Goal: Transaction & Acquisition: Purchase product/service

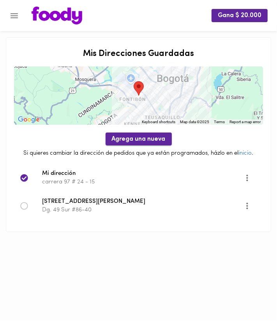
click at [127, 136] on span "Agrega una nueva" at bounding box center [139, 139] width 54 height 7
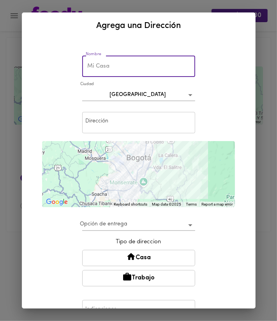
click at [130, 75] on input "text" at bounding box center [138, 66] width 113 height 21
click at [121, 115] on input "text" at bounding box center [138, 122] width 113 height 21
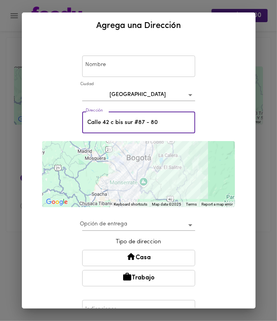
click at [54, 226] on div "Nombre Nombre [GEOGRAPHIC_DATA] Dirección [STREET_ADDRESS] Dirección ← Move lef…" at bounding box center [139, 203] width 214 height 323
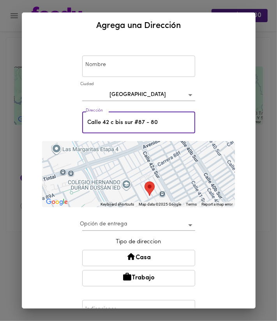
click at [146, 120] on input "Calle 42 c bis sur #87 - 80" at bounding box center [138, 122] width 113 height 21
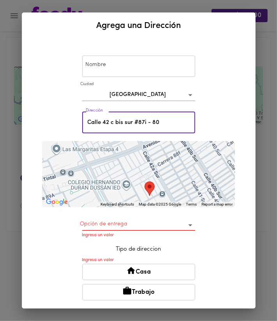
click at [169, 127] on input "Calle 42 c bis sur #87i - 80" at bounding box center [138, 122] width 113 height 21
type input "Calle 42 c bis sur #87i - 80"
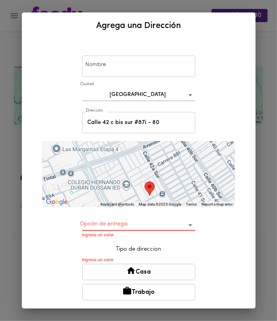
click at [207, 123] on div "Nombre Nombre [GEOGRAPHIC_DATA] Dirección [STREET_ADDRESS] - 80 Dirección ← Mov…" at bounding box center [139, 210] width 214 height 337
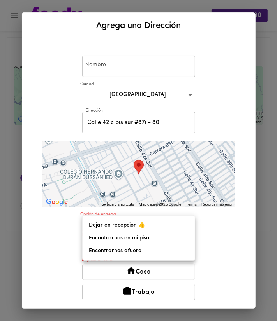
click at [131, 224] on body "Gana $ 20.000 Mis Direcciones Guardadas ← Move left → Move right ↑ Move up ↓ Mo…" at bounding box center [138, 126] width 277 height 252
click at [161, 235] on li "Encontrarnos en mi piso" at bounding box center [139, 238] width 112 height 13
type input "meet-on-floor"
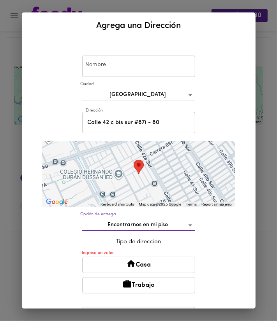
click at [159, 270] on button "Casa" at bounding box center [138, 265] width 113 height 16
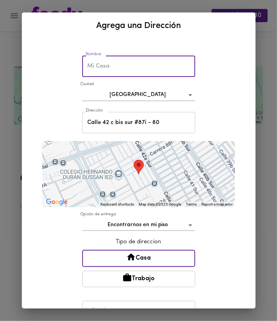
click at [114, 68] on input "text" at bounding box center [138, 66] width 113 height 21
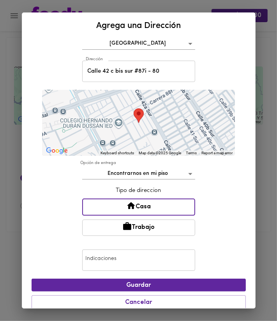
scroll to position [59, 0]
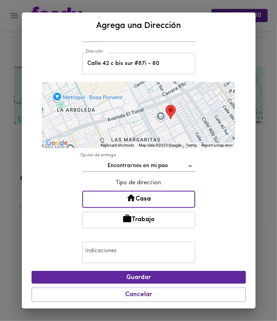
type input "Donde sebas"
click at [155, 250] on input "text" at bounding box center [138, 252] width 113 height 21
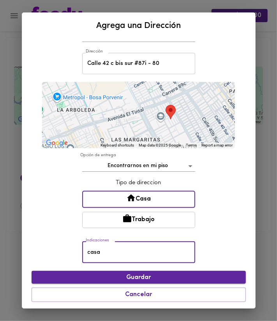
type input "casa"
click at [172, 278] on span "Guardar" at bounding box center [139, 277] width 202 height 7
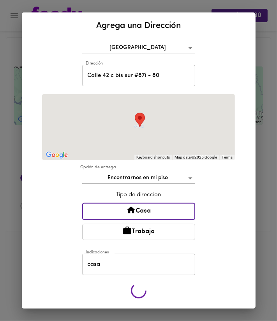
scroll to position [45, 0]
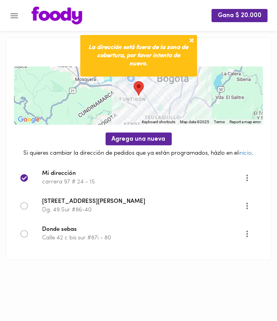
click at [26, 234] on icon at bounding box center [24, 234] width 8 height 8
click at [12, 16] on icon "Menu" at bounding box center [14, 15] width 7 height 5
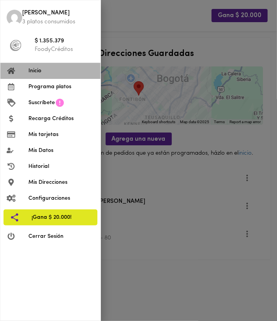
click at [37, 68] on span "Inicio" at bounding box center [61, 71] width 66 height 8
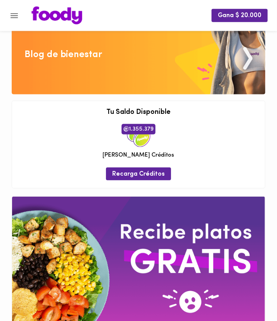
scroll to position [338, 0]
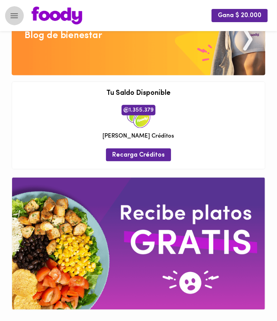
click at [15, 18] on icon "Menu" at bounding box center [14, 15] width 7 height 5
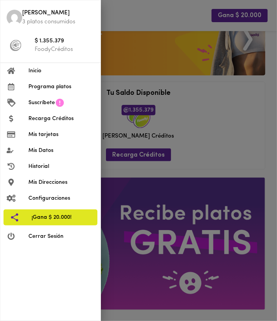
click at [74, 74] on span "Inicio" at bounding box center [61, 71] width 66 height 8
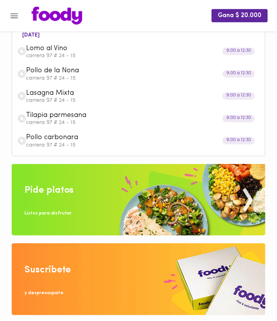
scroll to position [0, 0]
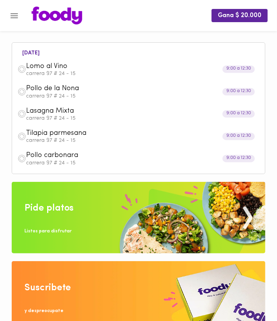
click at [56, 197] on img at bounding box center [138, 218] width 253 height 72
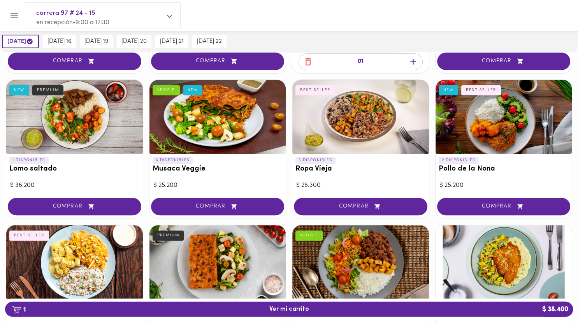
scroll to position [164, 0]
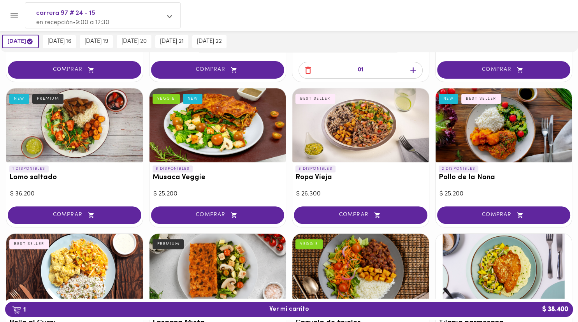
click at [276, 168] on p "3 DISPONIBLES" at bounding box center [315, 168] width 40 height 7
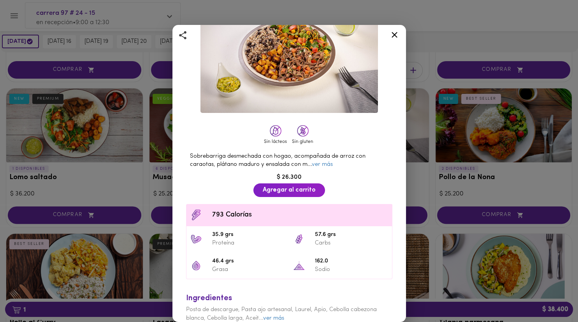
scroll to position [79, 0]
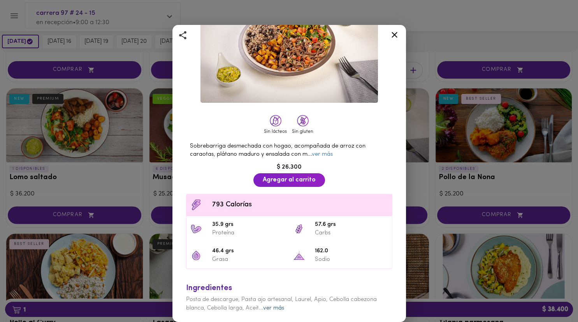
click at [276, 309] on link "ver más" at bounding box center [273, 308] width 21 height 6
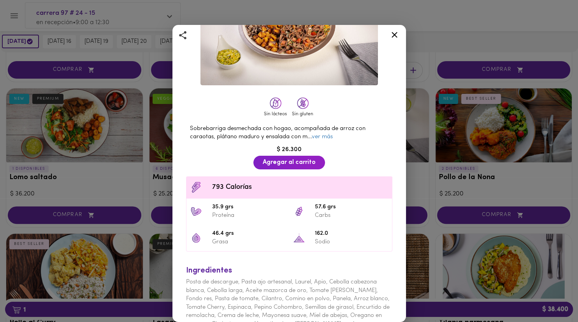
scroll to position [112, 0]
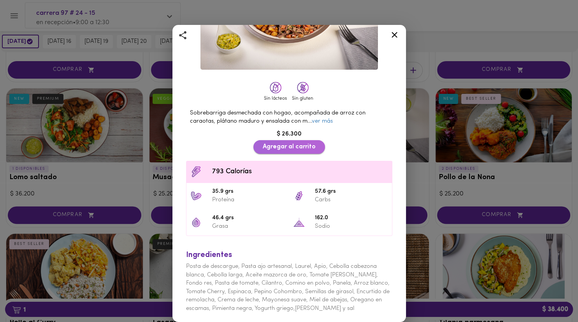
click at [276, 147] on span "Agregar al carrito" at bounding box center [289, 146] width 53 height 7
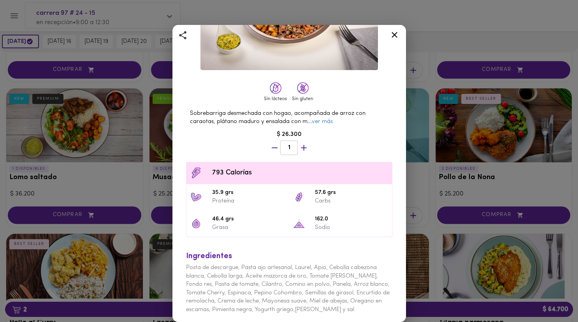
click at [276, 44] on div "Ropa Vieja con Arroz Cubano y platano maduro en cubos BEST SELLER Sin lácteos S…" at bounding box center [289, 161] width 578 height 322
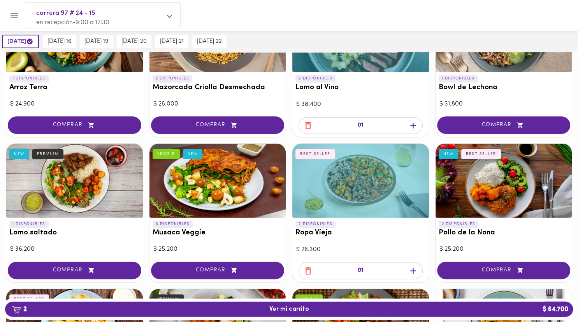
scroll to position [123, 0]
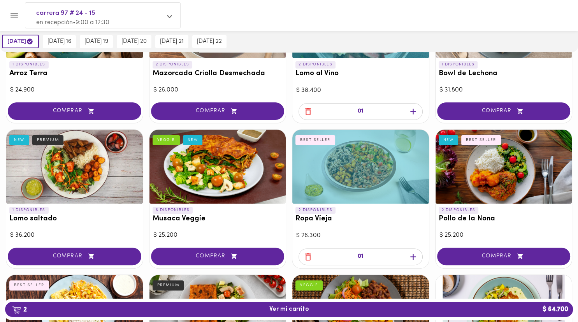
click at [186, 222] on h3 "Musaca Veggie" at bounding box center [218, 219] width 130 height 8
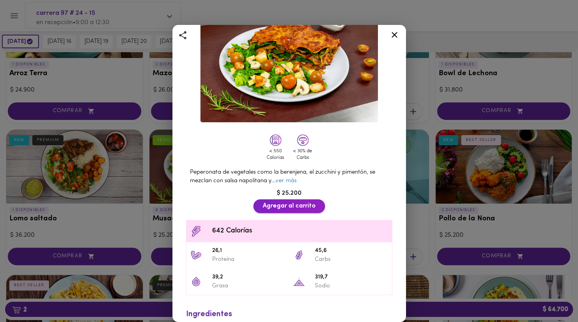
scroll to position [55, 0]
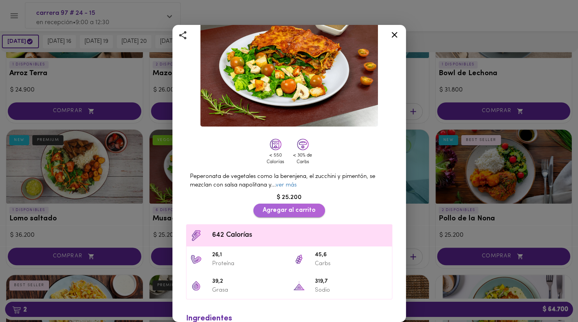
click at [276, 207] on span "Agregar al carrito" at bounding box center [289, 210] width 53 height 7
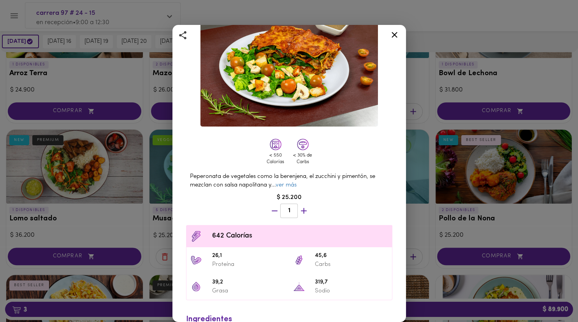
click at [276, 44] on div "Musaca Veggie Gratinada con Queso Parmesano VEGGIE NEW < 550 Calorías < 30% de …" at bounding box center [289, 161] width 578 height 322
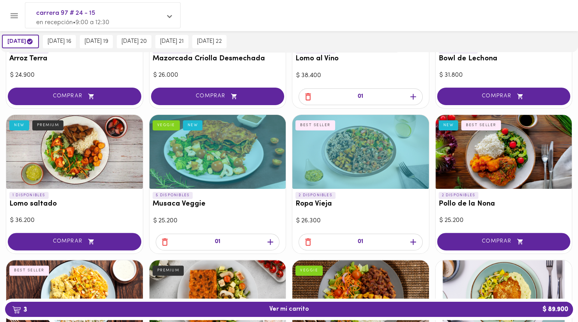
scroll to position [164, 0]
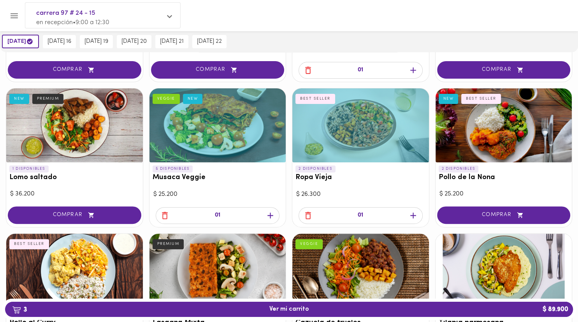
click at [166, 212] on icon "button" at bounding box center [165, 216] width 10 height 10
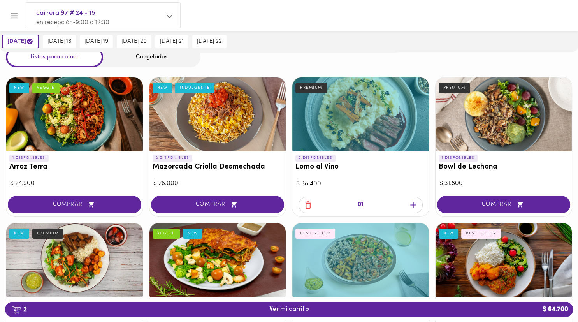
scroll to position [0, 0]
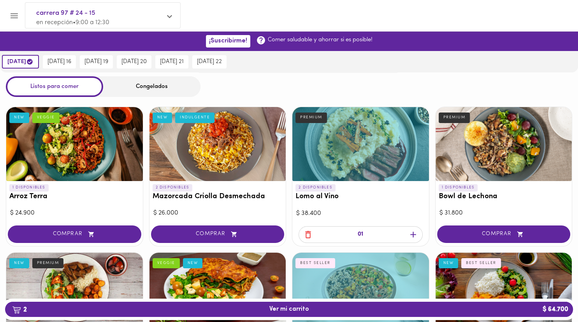
click at [186, 193] on h3 "Mazorcada Criolla Desmechada" at bounding box center [218, 197] width 130 height 8
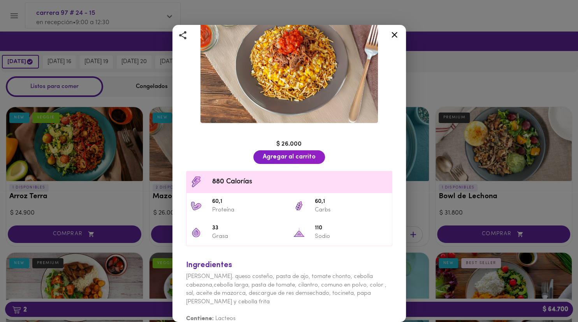
scroll to position [70, 0]
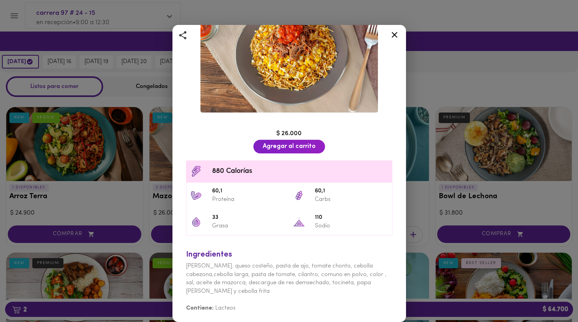
click at [276, 75] on div "Mazorcada Criolla Desmechada Mazorcada desgranada con carne desmechada y hogao …" at bounding box center [289, 161] width 578 height 322
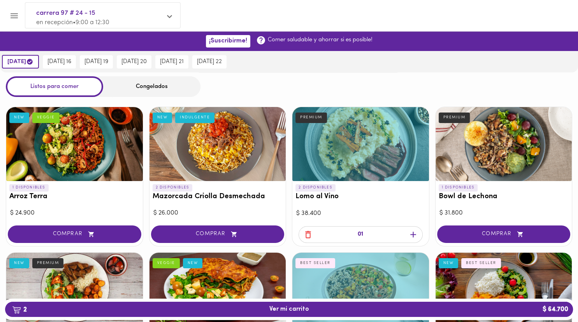
click at [28, 195] on h3 "Arroz Terra" at bounding box center [74, 197] width 130 height 8
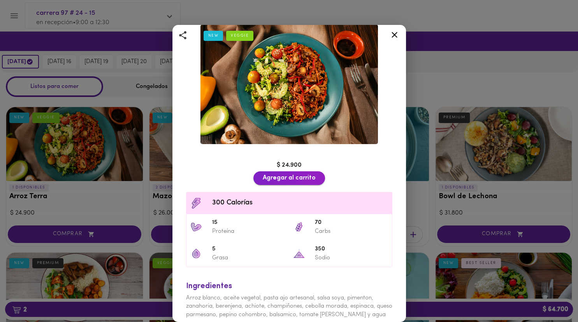
scroll to position [45, 0]
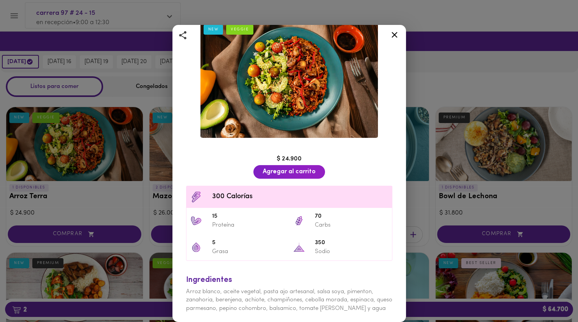
click at [272, 179] on div "Agregar al carrito" at bounding box center [289, 172] width 75 height 18
click at [272, 174] on span "Agregar al carrito" at bounding box center [289, 171] width 53 height 7
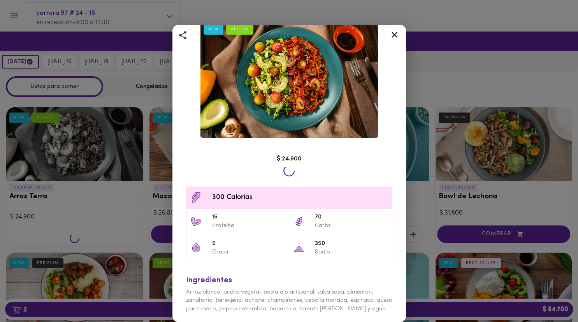
scroll to position [45, 0]
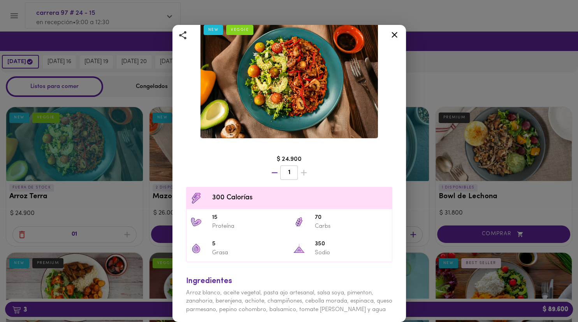
click at [276, 62] on div "Arroz Terra Arroz vegetariano con verduras salteadas con soya y una mezcla de a…" at bounding box center [289, 161] width 578 height 322
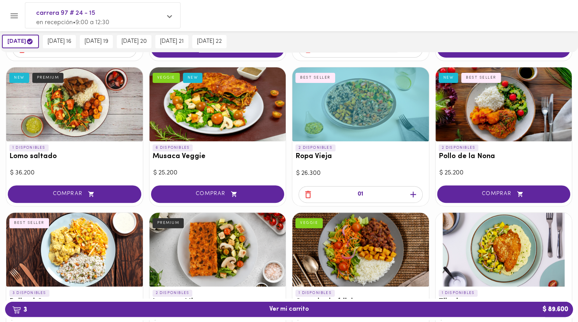
scroll to position [205, 0]
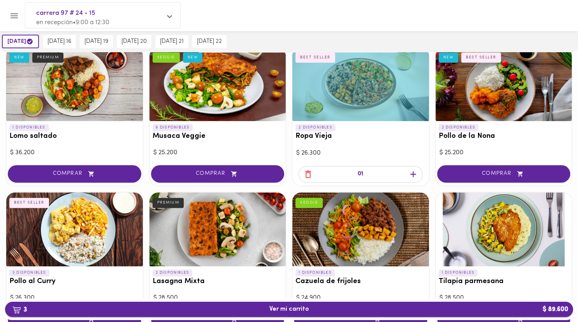
click at [276, 308] on span "3 Ver mi carrito $ 89.600" at bounding box center [288, 308] width 555 height 7
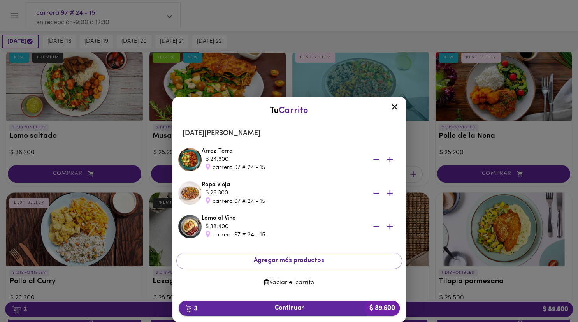
click at [276, 305] on span "3 Continuar $ 89.600" at bounding box center [289, 307] width 209 height 7
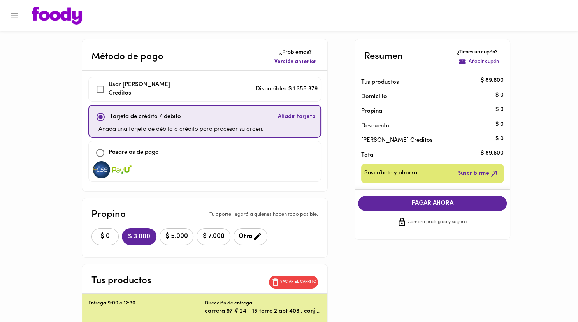
checkbox input "true"
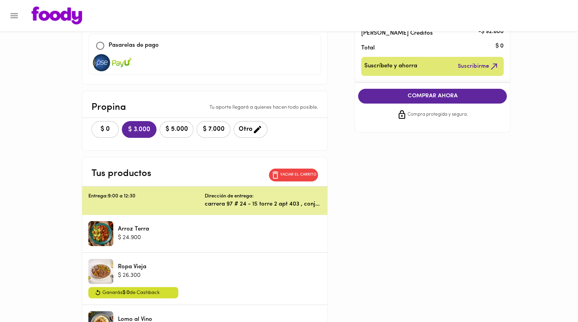
scroll to position [123, 0]
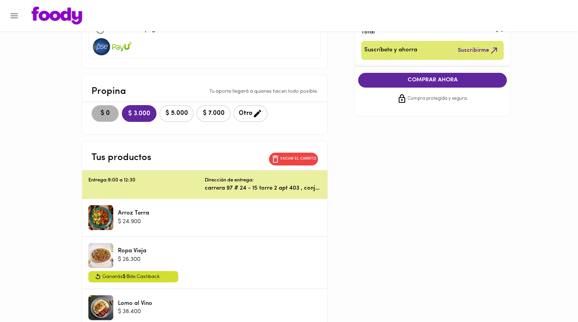
click at [109, 114] on span "$ 0" at bounding box center [105, 113] width 17 height 7
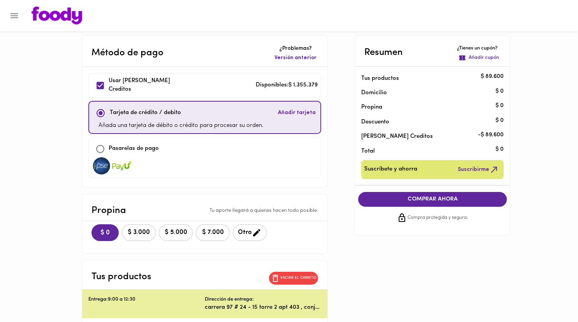
scroll to position [0, 0]
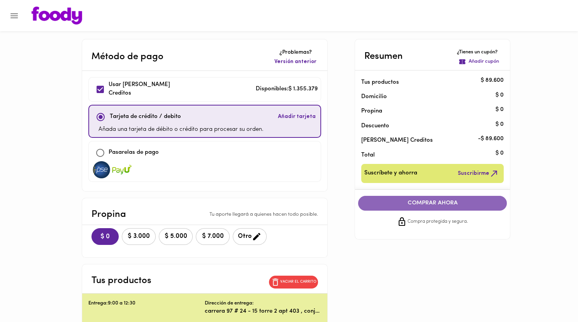
click at [276, 203] on span "COMPRAR AHORA" at bounding box center [432, 203] width 133 height 7
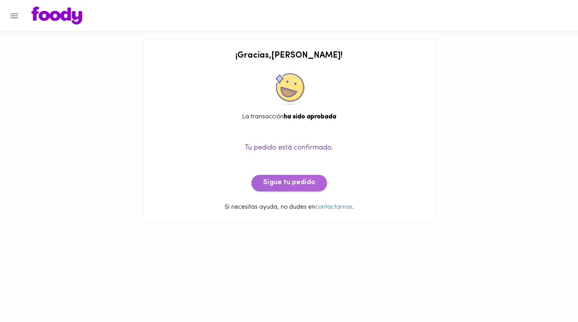
click at [276, 179] on span "Sigue tu pedido" at bounding box center [289, 183] width 52 height 9
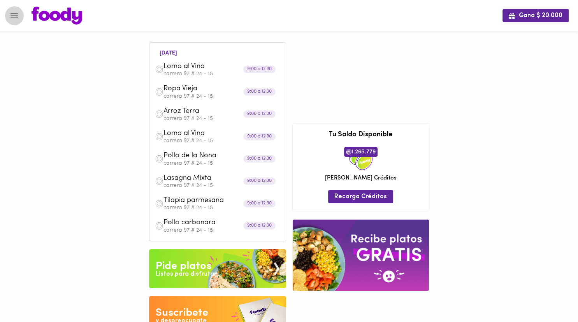
click at [19, 15] on button "Menu" at bounding box center [14, 15] width 19 height 19
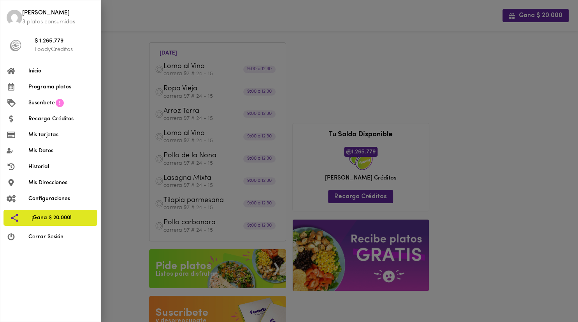
click at [195, 13] on div at bounding box center [289, 161] width 578 height 322
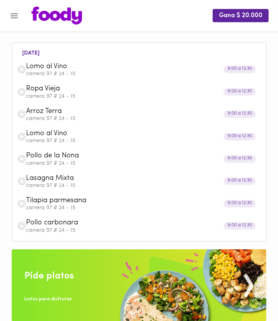
click at [60, 74] on p "carrera 97 # 24 - 15" at bounding box center [143, 73] width 235 height 5
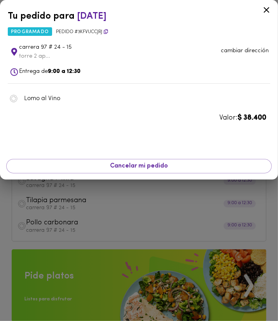
click at [251, 52] on p "cambiar dirección" at bounding box center [245, 51] width 48 height 8
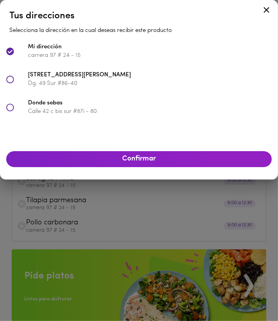
click at [83, 123] on div "Selecciona la dirección en la cual deseas recibir este producto Mi dirección [S…" at bounding box center [139, 85] width 278 height 118
click at [266, 9] on icon at bounding box center [267, 10] width 6 height 6
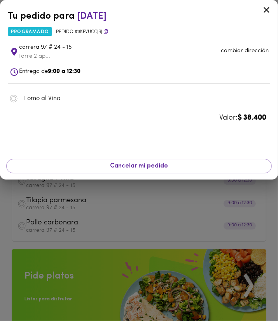
click at [61, 203] on div at bounding box center [139, 160] width 278 height 321
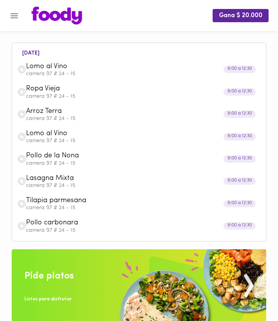
click at [20, 9] on div "Gana $ 20.000" at bounding box center [139, 15] width 278 height 31
click at [18, 12] on icon "Menu" at bounding box center [14, 16] width 10 height 10
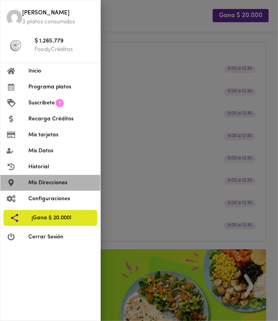
click at [76, 186] on span "Mis Direcciones" at bounding box center [61, 183] width 66 height 8
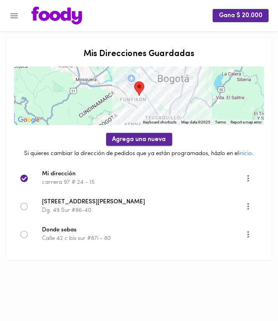
click at [127, 134] on button "Agrega una nueva" at bounding box center [139, 139] width 66 height 13
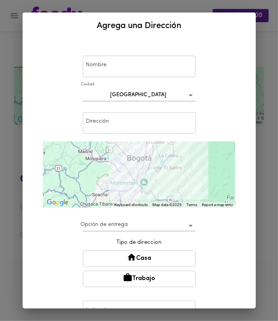
click at [115, 68] on input "text" at bounding box center [139, 66] width 113 height 21
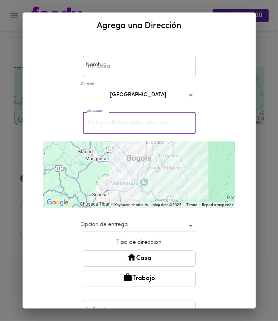
paste input "[DATE][STREET_ADDRESS]•[PHONE_NUMBER]"
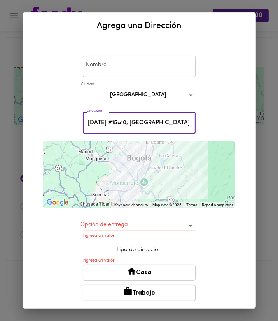
type input "[DATE] #15a10, [GEOGRAPHIC_DATA]"
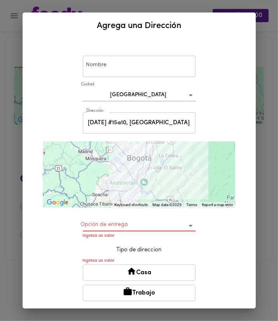
click at [222, 113] on div "Nombre Nombre [GEOGRAPHIC_DATA] bogota Dirección [DATE][STREET_ADDRESS] Direcci…" at bounding box center [139, 210] width 214 height 337
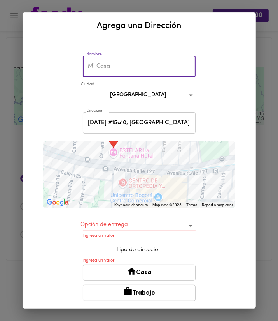
click at [122, 60] on input "text" at bounding box center [139, 66] width 113 height 21
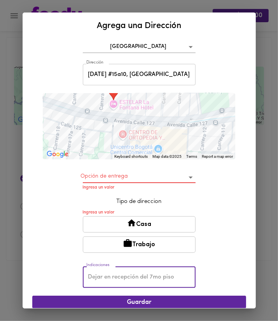
click at [119, 269] on input "text" at bounding box center [139, 276] width 113 height 21
type input "llamar"
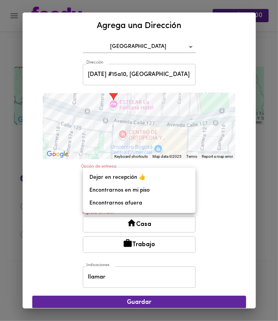
click at [143, 176] on body "Gana $ 20.000 Mis Direcciones Guardadas ← Move left → Move right ↑ Move up ↓ Mo…" at bounding box center [139, 140] width 278 height 280
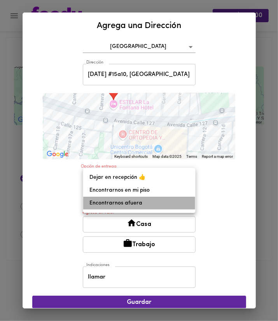
click at [145, 200] on li "Encontrarnos afuera" at bounding box center [139, 203] width 112 height 13
type input "meet-outside"
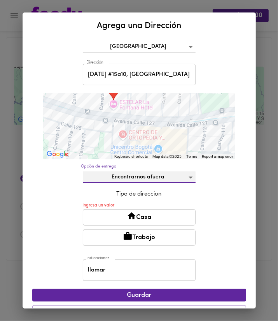
scroll to position [67, 0]
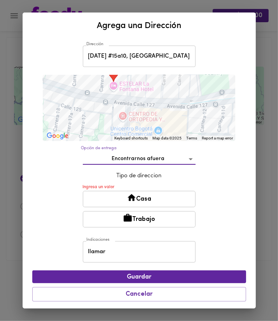
click at [119, 249] on input "llamar" at bounding box center [139, 251] width 113 height 21
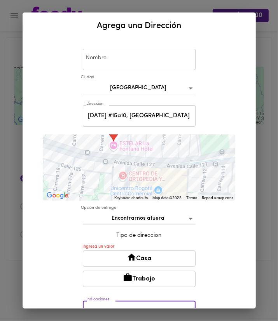
scroll to position [0, 0]
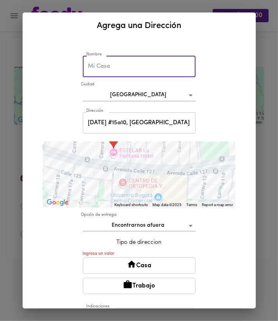
paste input "ESTELAR [GEOGRAPHIC_DATA][PERSON_NAME]"
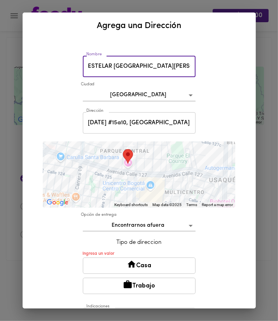
scroll to position [67, 0]
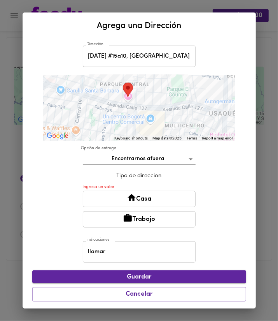
type input "ESTELAR [GEOGRAPHIC_DATA][PERSON_NAME]"
click at [171, 270] on button "Guardar" at bounding box center [139, 276] width 214 height 13
click at [149, 217] on button "Trabajo" at bounding box center [139, 219] width 113 height 16
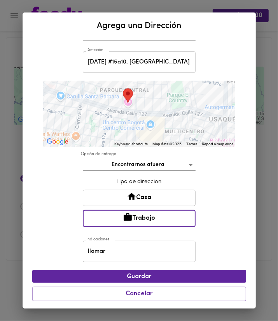
scroll to position [60, 0]
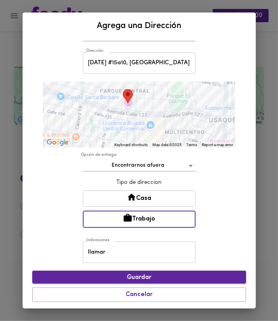
click at [142, 281] on button "Guardar" at bounding box center [139, 276] width 214 height 13
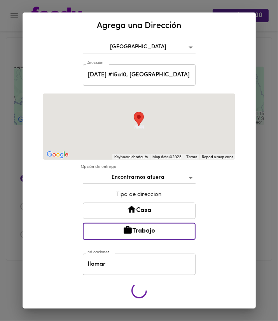
scroll to position [46, 0]
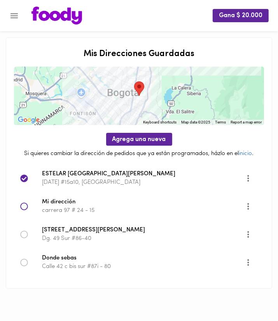
click at [14, 7] on button "Menu" at bounding box center [14, 15] width 19 height 19
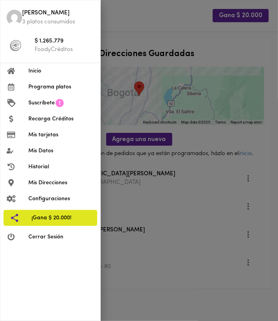
click at [129, 35] on div at bounding box center [139, 160] width 278 height 321
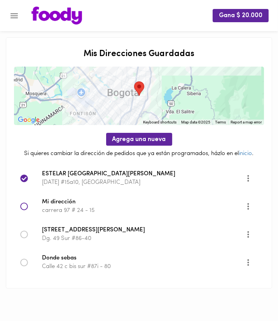
click at [37, 16] on img at bounding box center [57, 16] width 51 height 18
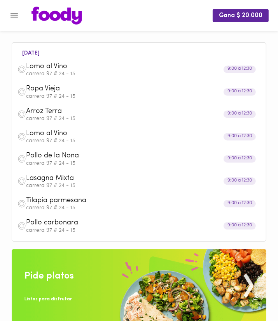
click at [65, 69] on span "Lomo al Vino" at bounding box center [129, 66] width 207 height 9
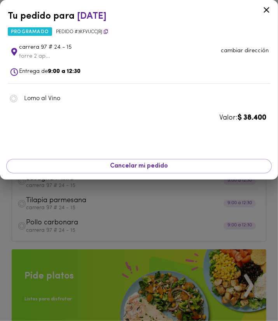
click at [233, 54] on p "cambiar dirección" at bounding box center [245, 51] width 48 height 8
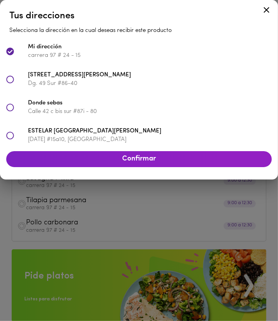
click at [161, 132] on span "ESTELAR [GEOGRAPHIC_DATA][PERSON_NAME]" at bounding box center [150, 131] width 244 height 9
click at [156, 160] on span "Confirmar" at bounding box center [138, 159] width 253 height 9
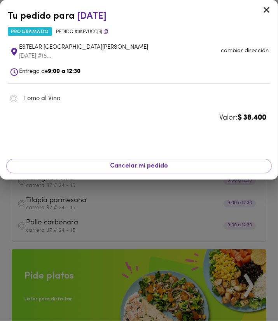
click at [268, 9] on icon at bounding box center [267, 10] width 6 height 6
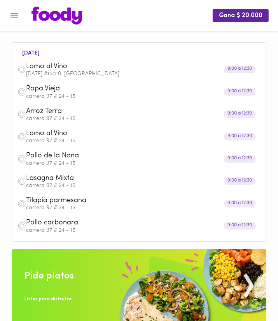
click at [152, 89] on span "Ropa Vieja" at bounding box center [129, 88] width 207 height 9
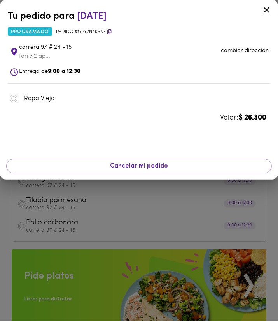
click at [237, 50] on p "cambiar dirección" at bounding box center [245, 51] width 48 height 8
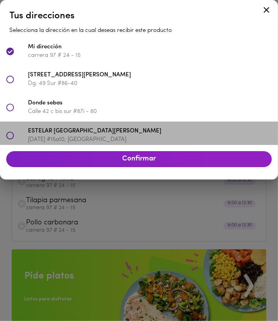
click at [104, 131] on span "ESTELAR [GEOGRAPHIC_DATA][PERSON_NAME]" at bounding box center [150, 131] width 244 height 9
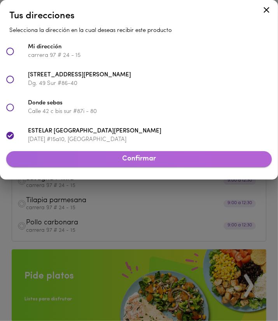
click at [118, 154] on button "Confirmar" at bounding box center [139, 159] width 266 height 16
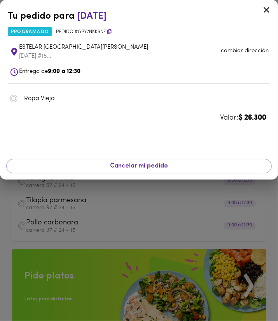
click at [270, 11] on icon at bounding box center [267, 10] width 10 height 10
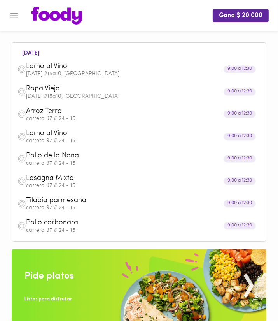
click at [107, 104] on div "Arroz [PERSON_NAME] 97 # 24 - 15" at bounding box center [139, 114] width 246 height 22
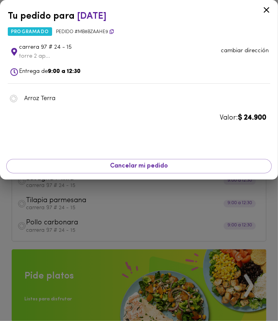
click at [233, 55] on p "cambiar dirección" at bounding box center [245, 51] width 48 height 8
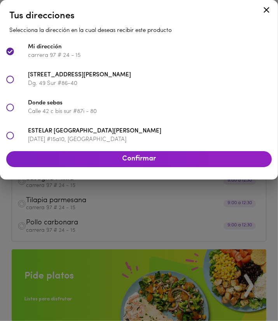
click at [124, 129] on span "ESTELAR [GEOGRAPHIC_DATA][PERSON_NAME]" at bounding box center [150, 131] width 244 height 9
click at [127, 156] on span "Confirmar" at bounding box center [138, 159] width 253 height 9
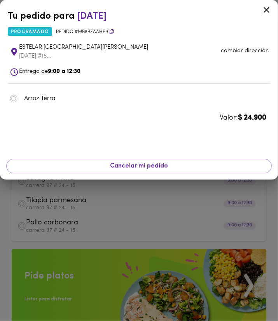
click at [269, 11] on icon at bounding box center [267, 10] width 10 height 10
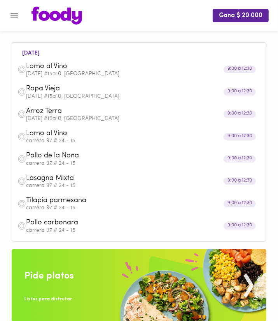
click at [93, 127] on div "Lomo al Vino carrera 97 # 24 - 15" at bounding box center [139, 136] width 246 height 22
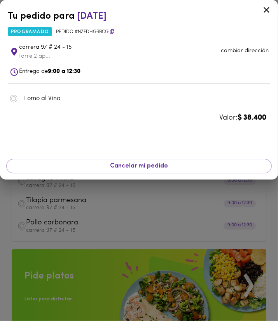
click at [266, 16] on div at bounding box center [266, 11] width 19 height 19
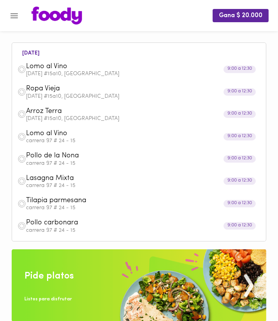
click at [71, 182] on span "Lasagna Mixta" at bounding box center [129, 178] width 207 height 9
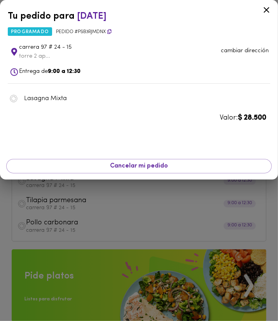
click at [242, 42] on li "carrera 97 # 24 - 15 torre 2 ap... cambiar dirección" at bounding box center [139, 51] width 263 height 25
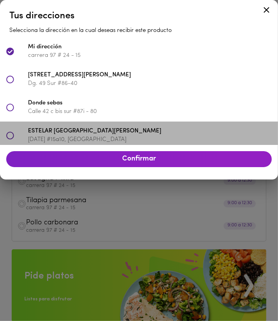
click at [97, 141] on p "[DATE] #15a10, [GEOGRAPHIC_DATA]" at bounding box center [150, 139] width 244 height 8
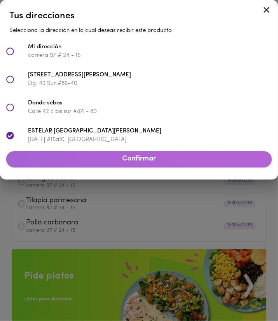
click at [94, 154] on button "Confirmar" at bounding box center [139, 159] width 266 height 16
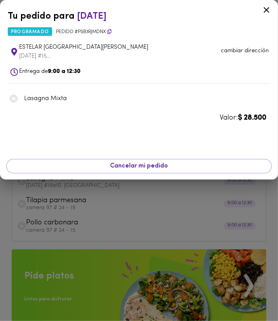
click at [270, 11] on icon at bounding box center [267, 10] width 10 height 10
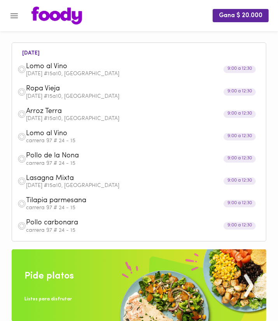
click at [50, 221] on span "Pollo carbonara" at bounding box center [129, 222] width 207 height 9
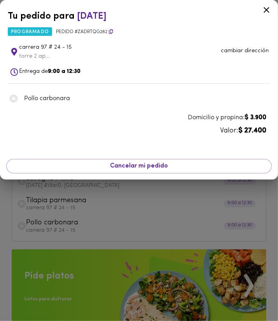
click at [50, 221] on div at bounding box center [139, 160] width 278 height 321
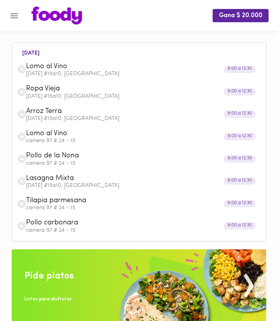
click at [51, 197] on span "Tilapia parmesana" at bounding box center [129, 200] width 207 height 9
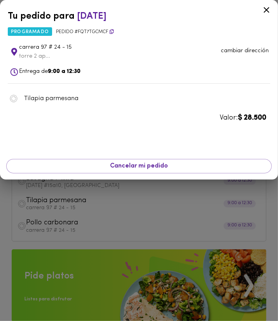
click at [49, 217] on div at bounding box center [139, 160] width 278 height 321
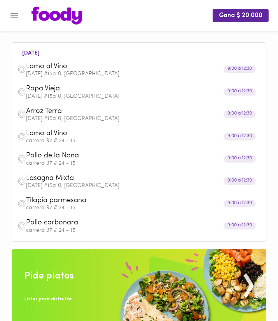
click at [56, 178] on span "Lasagna Mixta" at bounding box center [129, 178] width 207 height 9
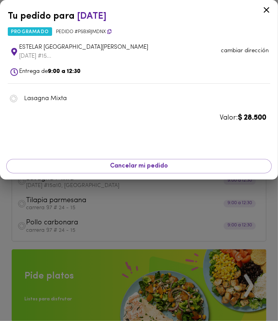
click at [52, 206] on div at bounding box center [139, 160] width 278 height 321
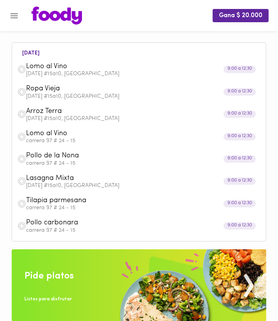
click at [54, 161] on p "carrera 97 # 24 - 15" at bounding box center [143, 163] width 235 height 5
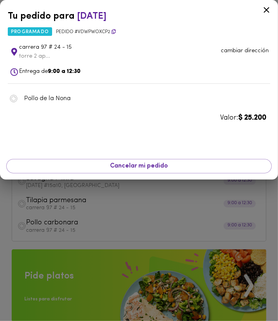
click at [44, 200] on div at bounding box center [139, 160] width 278 height 321
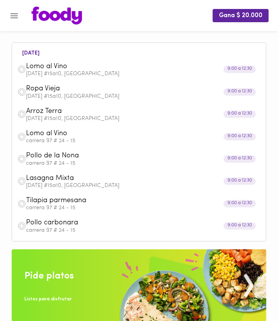
click at [57, 124] on div "[STREET_ADDRESS][DATE]" at bounding box center [139, 114] width 246 height 22
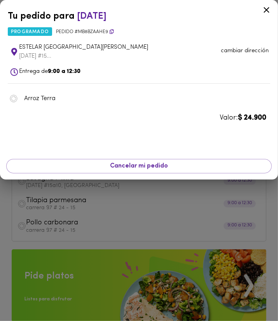
click at [35, 204] on div at bounding box center [139, 160] width 278 height 321
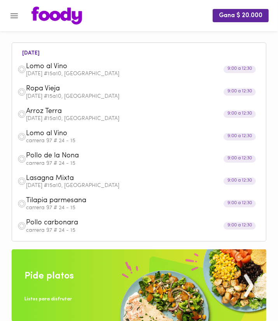
click at [57, 67] on span "Lomo al Vino" at bounding box center [129, 66] width 207 height 9
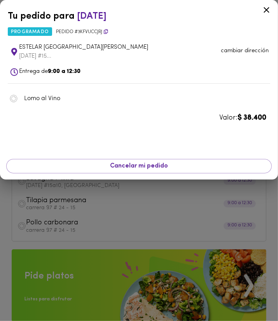
click at [34, 233] on div at bounding box center [139, 160] width 278 height 321
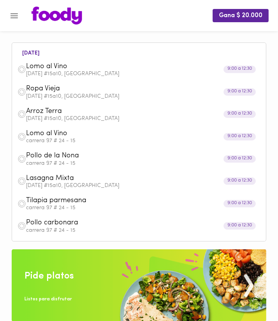
click at [65, 132] on span "Lomo al Vino" at bounding box center [129, 133] width 207 height 9
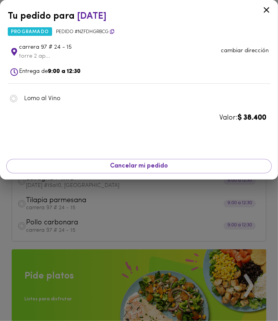
click at [227, 49] on p "cambiar dirección" at bounding box center [245, 51] width 48 height 8
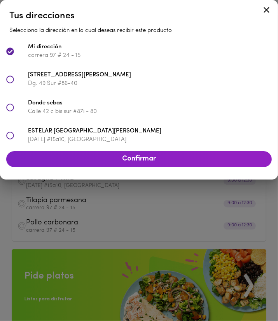
click at [81, 234] on div at bounding box center [139, 160] width 278 height 321
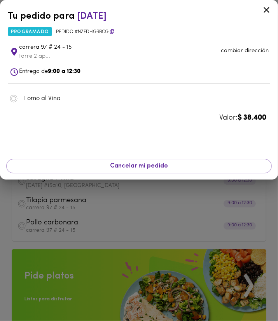
click at [61, 200] on div at bounding box center [139, 160] width 278 height 321
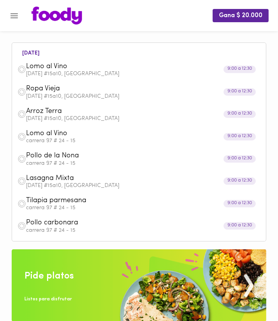
click at [54, 218] on div "Pollo carbonara carrera 97 # 24 - 15" at bounding box center [139, 225] width 246 height 22
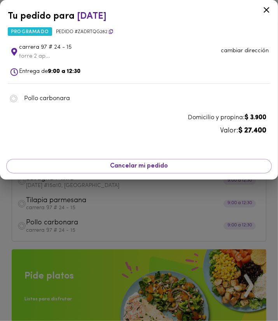
click at [43, 237] on div at bounding box center [139, 160] width 278 height 321
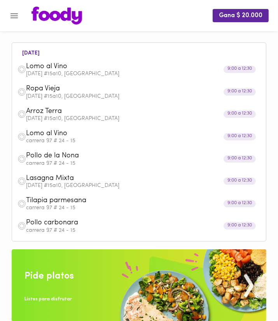
click at [49, 197] on span "Tilapia parmesana" at bounding box center [129, 200] width 207 height 9
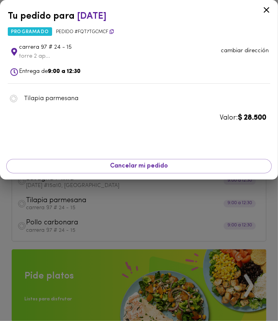
click at [50, 222] on div at bounding box center [139, 160] width 278 height 321
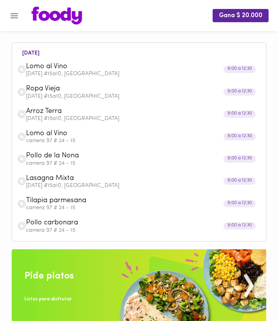
click at [53, 179] on span "Lasagna Mixta" at bounding box center [129, 178] width 207 height 9
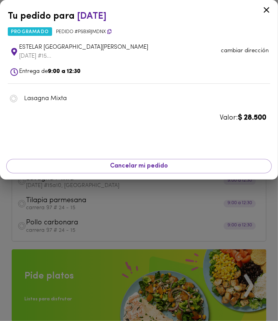
click at [49, 195] on div at bounding box center [139, 160] width 278 height 321
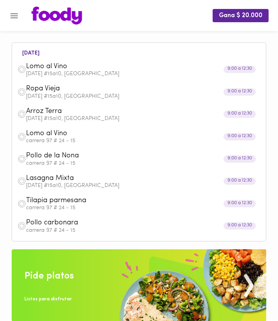
click at [57, 154] on span "Pollo de la Nona" at bounding box center [129, 155] width 207 height 9
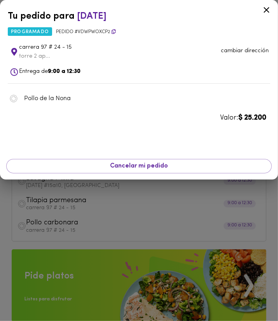
click at [47, 208] on div at bounding box center [139, 160] width 278 height 321
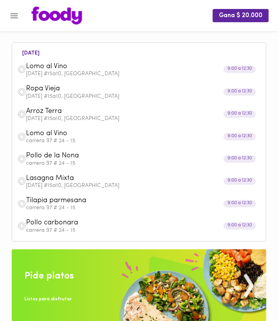
click at [57, 135] on span "Lomo al Vino" at bounding box center [129, 133] width 207 height 9
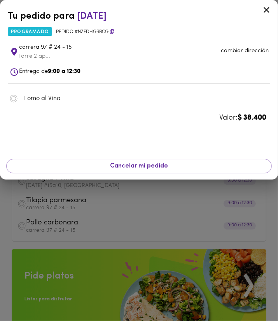
click at [49, 204] on div at bounding box center [139, 160] width 278 height 321
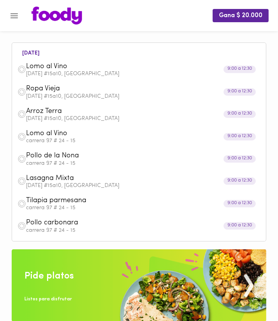
click at [46, 164] on p "carrera 97 # 24 - 15" at bounding box center [143, 163] width 235 height 5
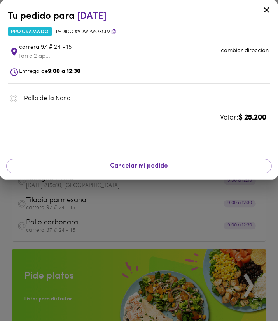
click at [44, 216] on div at bounding box center [139, 160] width 278 height 321
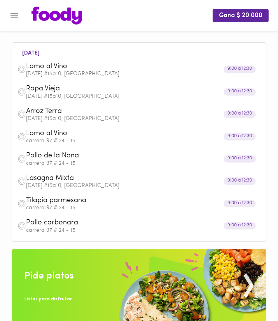
click at [49, 179] on span "Lasagna Mixta" at bounding box center [129, 178] width 207 height 9
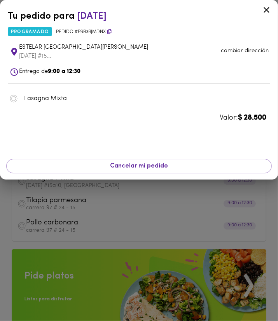
click at [43, 229] on div at bounding box center [139, 160] width 278 height 321
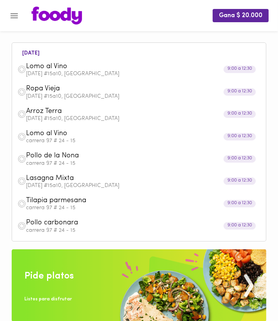
click at [47, 204] on span "Tilapia parmesana" at bounding box center [129, 200] width 207 height 9
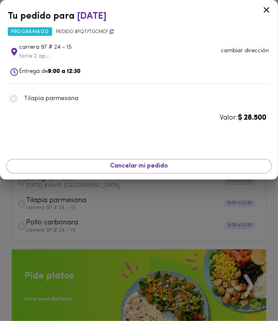
click at [40, 244] on div at bounding box center [139, 160] width 278 height 321
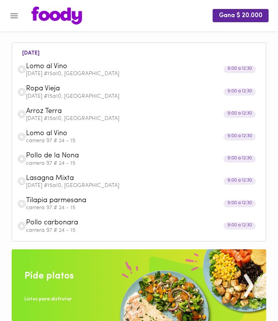
click at [40, 237] on ul "[DATE] Lomo al Vino [DATE] #15a10, [GEOGRAPHIC_DATA] 9:00 a 12:30 Ropa Vieja [D…" at bounding box center [139, 142] width 246 height 195
click at [42, 230] on p "carrera 97 # 24 - 15" at bounding box center [143, 230] width 235 height 5
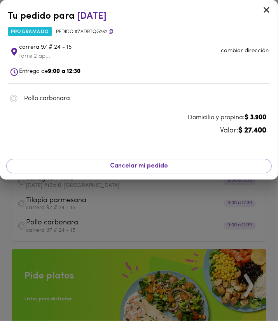
click at [37, 251] on div at bounding box center [139, 160] width 278 height 321
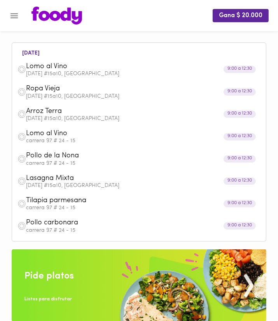
click at [47, 132] on span "Lomo al Vino" at bounding box center [129, 133] width 207 height 9
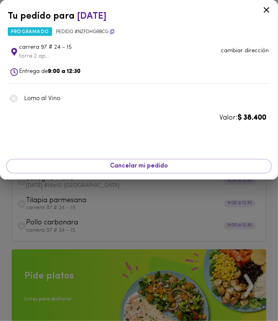
click at [36, 216] on div at bounding box center [139, 160] width 278 height 321
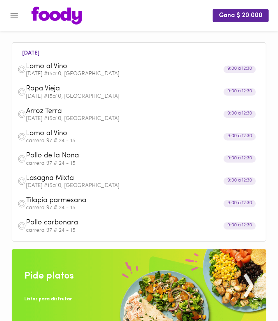
click at [48, 156] on span "Pollo de la Nona" at bounding box center [129, 155] width 207 height 9
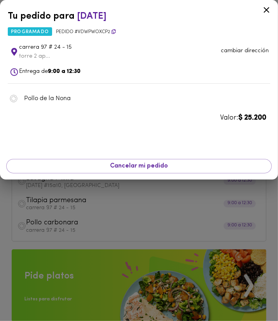
click at [54, 206] on div at bounding box center [139, 160] width 278 height 321
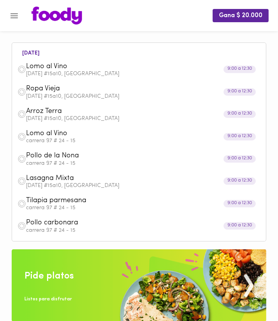
click at [54, 113] on span "Arroz Terra" at bounding box center [129, 111] width 207 height 9
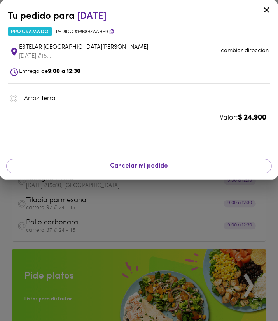
click at [71, 200] on div at bounding box center [139, 160] width 278 height 321
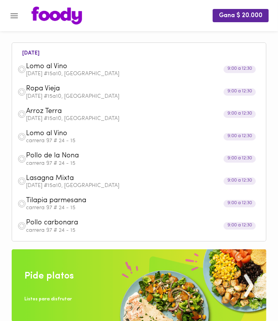
click at [67, 113] on span "Arroz Terra" at bounding box center [129, 111] width 207 height 9
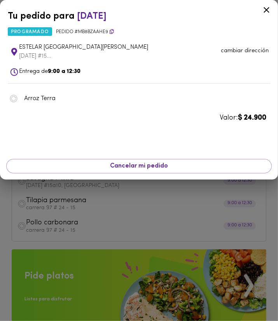
click at [57, 203] on div at bounding box center [139, 160] width 278 height 321
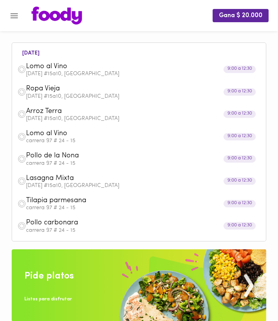
click at [54, 91] on span "Ropa Vieja" at bounding box center [129, 88] width 207 height 9
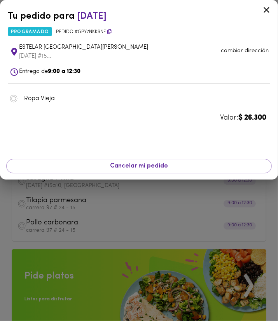
click at [49, 201] on div at bounding box center [139, 160] width 278 height 321
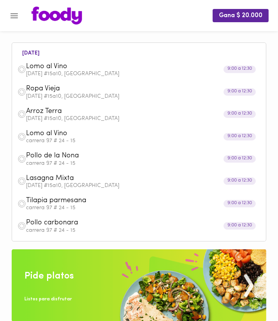
click at [62, 65] on span "Lomo al Vino" at bounding box center [129, 66] width 207 height 9
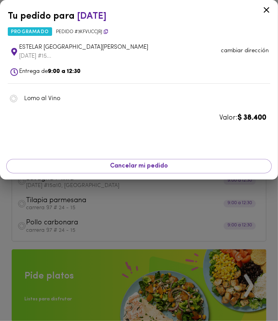
click at [41, 212] on div at bounding box center [139, 160] width 278 height 321
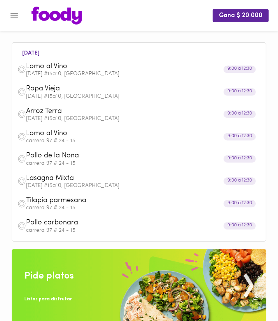
click at [86, 59] on div "Lomo al [STREET_ADDRESS][DATE]" at bounding box center [139, 69] width 246 height 22
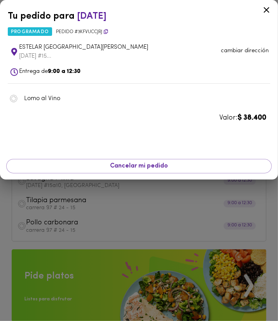
click at [98, 205] on div at bounding box center [139, 160] width 278 height 321
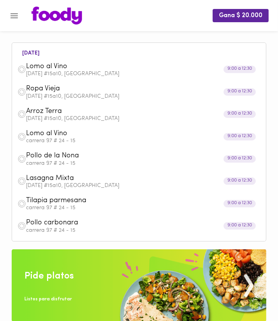
click at [98, 97] on p "[DATE] #15a10, [GEOGRAPHIC_DATA]" at bounding box center [143, 96] width 235 height 5
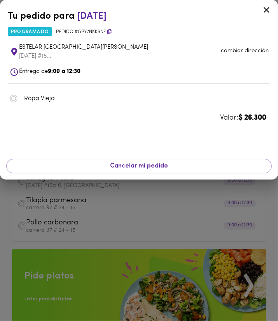
click at [81, 209] on div at bounding box center [139, 160] width 278 height 321
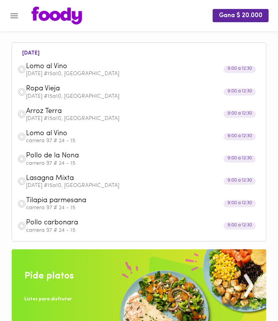
click at [59, 116] on p "[DATE] #15a10, [GEOGRAPHIC_DATA]" at bounding box center [143, 118] width 235 height 5
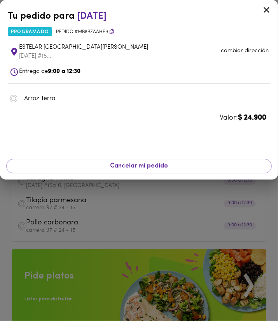
click at [55, 191] on div at bounding box center [139, 160] width 278 height 321
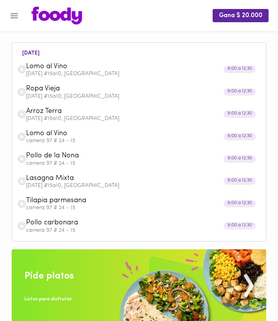
click at [55, 139] on p "carrera 97 # 24 - 15" at bounding box center [143, 140] width 235 height 5
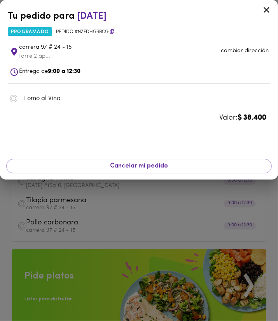
click at [55, 202] on div at bounding box center [139, 160] width 278 height 321
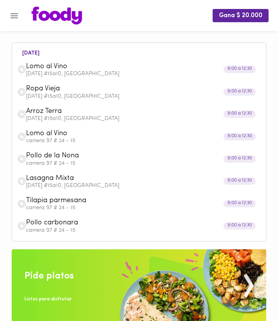
click at [55, 162] on p "carrera 97 # 24 - 15" at bounding box center [143, 163] width 235 height 5
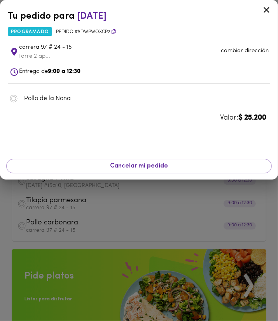
click at [47, 212] on div at bounding box center [139, 160] width 278 height 321
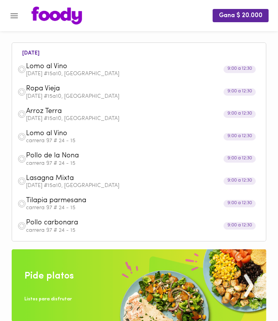
click at [48, 184] on p "[DATE] #15a10, [GEOGRAPHIC_DATA]" at bounding box center [143, 185] width 235 height 5
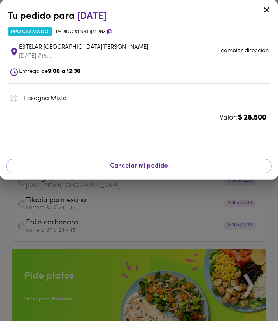
click at [46, 214] on div at bounding box center [139, 160] width 278 height 321
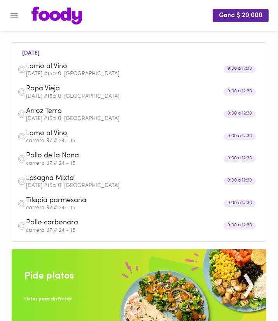
click at [47, 209] on p "carrera 97 # 24 - 15" at bounding box center [143, 207] width 235 height 5
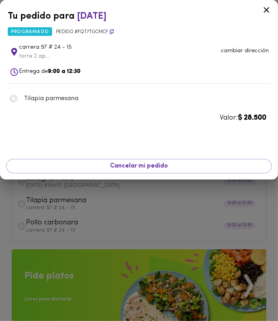
click at [51, 226] on div at bounding box center [139, 160] width 278 height 321
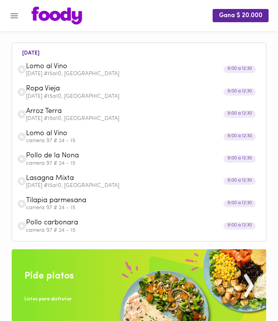
click at [90, 57] on div "[DATE] Lomo al Vino [DATE] #15a10, [GEOGRAPHIC_DATA] 9:00 a 12:30 Ropa Vieja [D…" at bounding box center [139, 142] width 246 height 189
click at [88, 61] on div "Lomo al [STREET_ADDRESS][DATE]" at bounding box center [139, 69] width 246 height 22
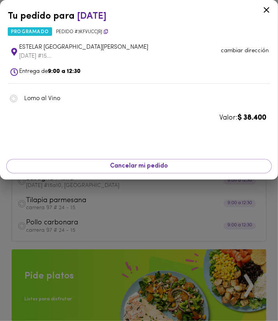
click at [66, 211] on div at bounding box center [139, 160] width 278 height 321
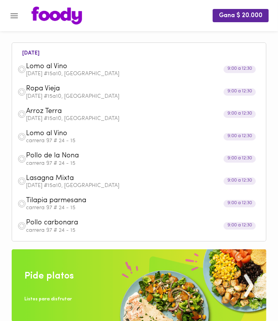
click at [67, 94] on p "[DATE] #15a10, [GEOGRAPHIC_DATA]" at bounding box center [143, 96] width 235 height 5
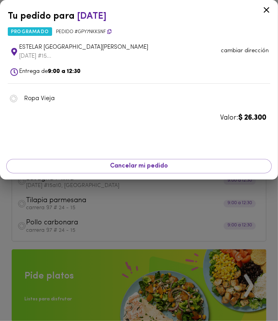
click at [57, 176] on div "Cancelar mi pedido" at bounding box center [139, 166] width 272 height 21
click at [55, 183] on div at bounding box center [139, 160] width 278 height 321
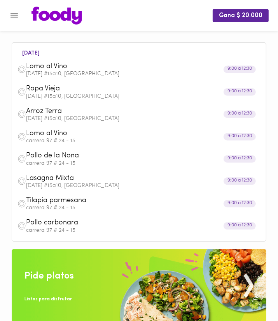
click at [71, 113] on span "Arroz Terra" at bounding box center [129, 111] width 207 height 9
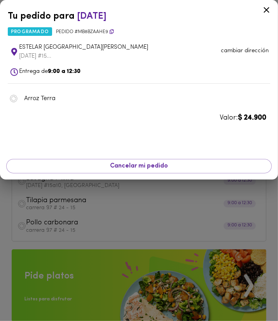
click at [59, 194] on div at bounding box center [139, 160] width 278 height 321
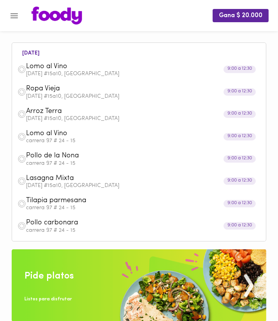
click at [66, 132] on span "Lomo al Vino" at bounding box center [129, 133] width 207 height 9
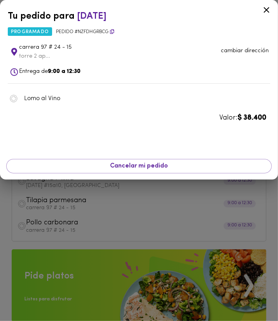
click at [63, 198] on div at bounding box center [139, 160] width 278 height 321
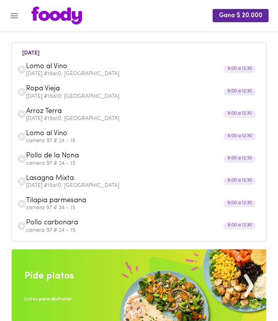
click at [59, 155] on span "Pollo de la Nona" at bounding box center [129, 155] width 207 height 9
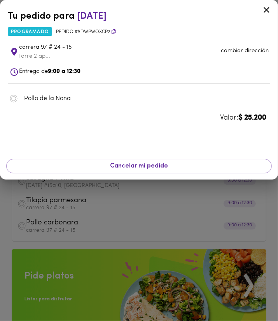
click at [54, 202] on div at bounding box center [139, 160] width 278 height 321
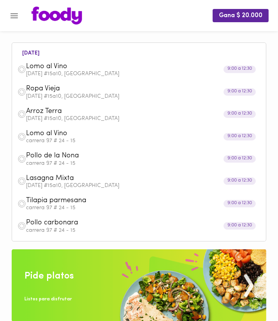
click at [56, 184] on p "[DATE] #15a10, [GEOGRAPHIC_DATA]" at bounding box center [143, 185] width 235 height 5
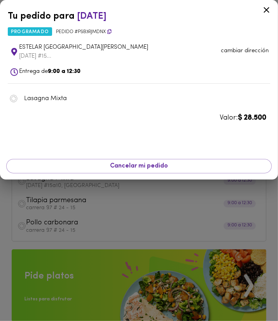
click at [52, 205] on div at bounding box center [139, 160] width 278 height 321
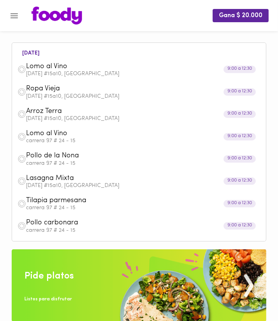
click at [51, 205] on p "carrera 97 # 24 - 15" at bounding box center [143, 207] width 235 height 5
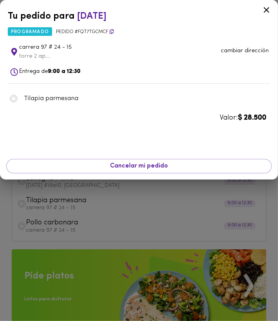
click at [53, 231] on div at bounding box center [139, 160] width 278 height 321
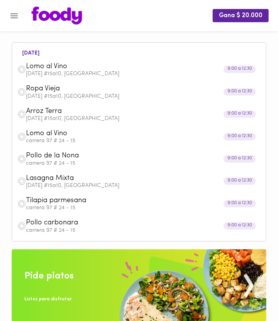
click at [53, 228] on p "carrera 97 # 24 - 15" at bounding box center [143, 230] width 235 height 5
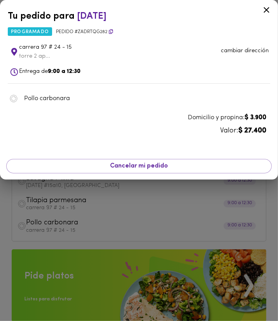
click at [53, 248] on div at bounding box center [139, 160] width 278 height 321
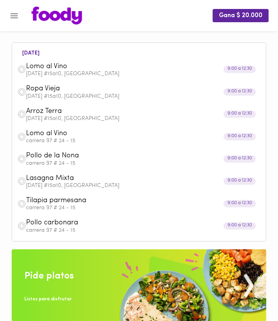
click at [63, 136] on span "Lomo al Vino" at bounding box center [129, 133] width 207 height 9
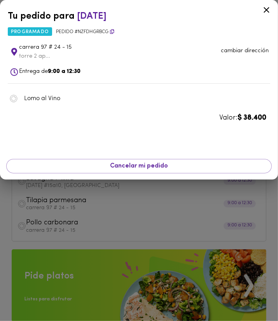
click at [57, 209] on div at bounding box center [139, 160] width 278 height 321
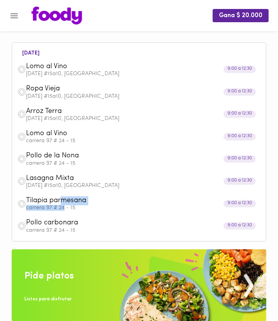
click at [65, 209] on div "Tilapia parmesana carrera 97 # 24 - 15" at bounding box center [143, 203] width 235 height 14
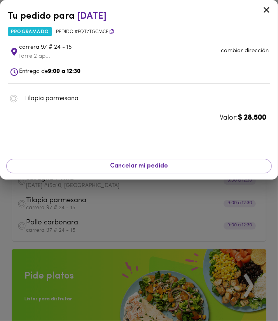
click at [16, 233] on div at bounding box center [139, 160] width 278 height 321
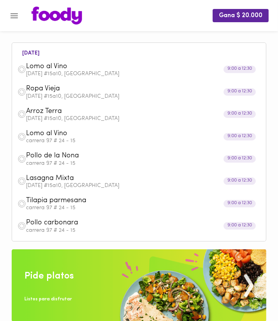
click at [37, 225] on span "Pollo carbonara" at bounding box center [129, 222] width 207 height 9
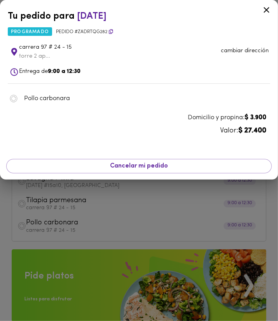
click at [147, 209] on div at bounding box center [139, 160] width 278 height 321
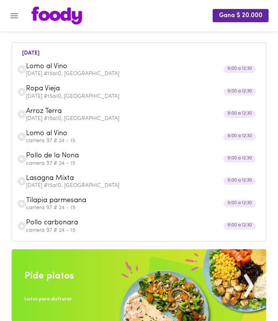
click at [97, 197] on span "Tilapia parmesana" at bounding box center [129, 200] width 207 height 9
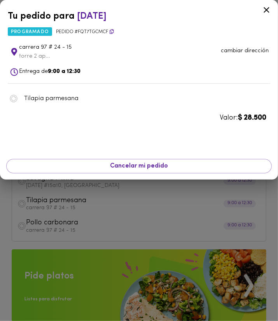
click at [107, 211] on div at bounding box center [139, 160] width 278 height 321
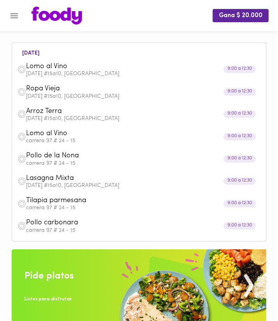
click at [87, 179] on span "Lasagna Mixta" at bounding box center [129, 178] width 207 height 9
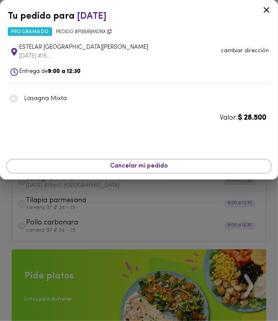
click at [88, 191] on div at bounding box center [139, 160] width 278 height 321
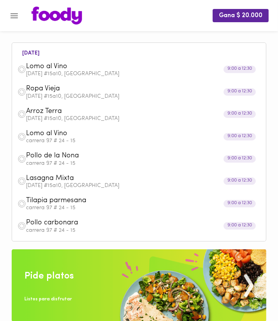
click at [82, 160] on span "Pollo de la Nona" at bounding box center [129, 155] width 207 height 9
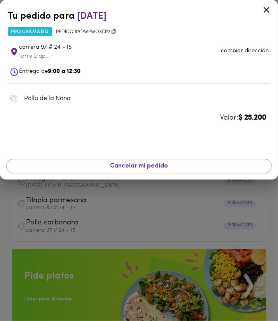
click at [90, 206] on div at bounding box center [139, 160] width 278 height 321
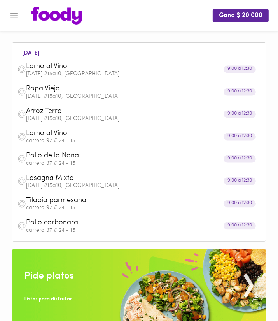
click at [77, 132] on span "Lomo al Vino" at bounding box center [129, 133] width 207 height 9
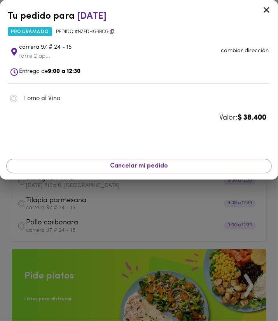
click at [81, 195] on div at bounding box center [139, 160] width 278 height 321
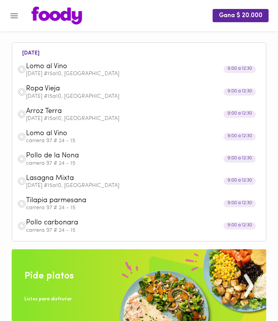
click at [77, 180] on span "Lasagna Mixta" at bounding box center [129, 178] width 207 height 9
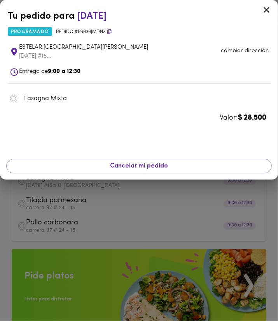
click at [79, 213] on div at bounding box center [139, 160] width 278 height 321
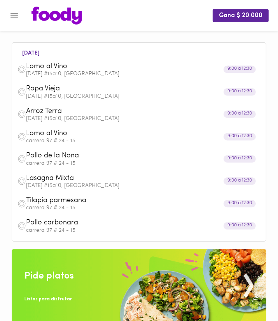
click at [79, 204] on span "Tilapia parmesana" at bounding box center [129, 200] width 207 height 9
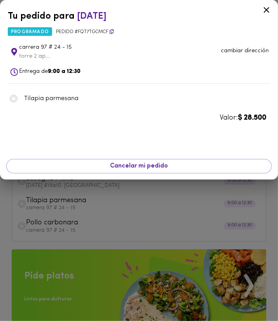
click at [82, 214] on div at bounding box center [139, 160] width 278 height 321
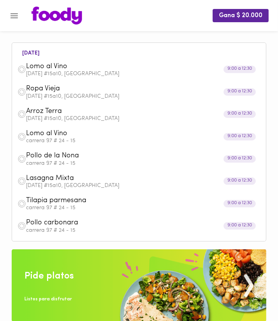
click at [79, 229] on p "carrera 97 # 24 - 15" at bounding box center [143, 230] width 235 height 5
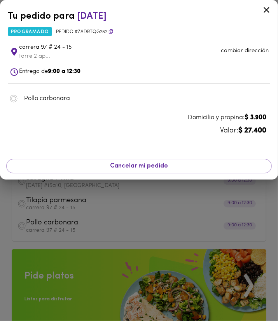
click at [79, 227] on div at bounding box center [139, 160] width 278 height 321
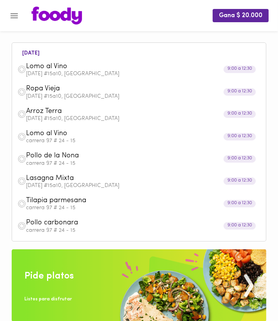
click at [79, 206] on p "carrera 97 # 24 - 15" at bounding box center [143, 207] width 235 height 5
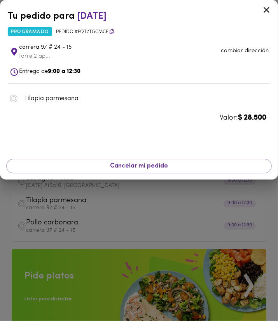
click at [79, 222] on div at bounding box center [139, 160] width 278 height 321
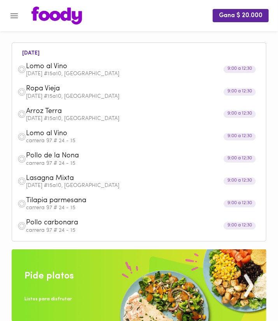
click at [75, 181] on span "Lasagna Mixta" at bounding box center [129, 178] width 207 height 9
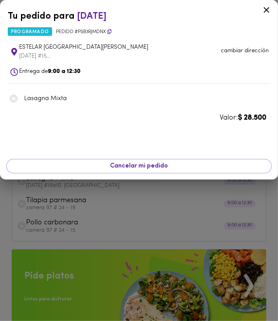
click at [79, 209] on div at bounding box center [139, 160] width 278 height 321
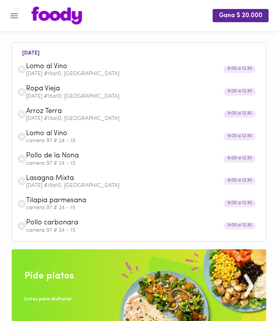
click at [79, 153] on span "Pollo de la Nona" at bounding box center [129, 155] width 207 height 9
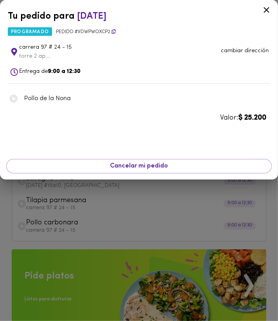
click at [85, 214] on div at bounding box center [139, 160] width 278 height 321
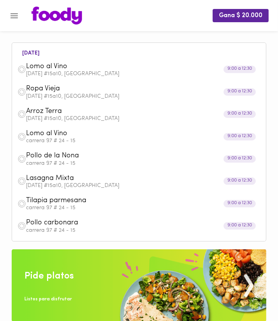
click at [74, 132] on span "Lomo al Vino" at bounding box center [129, 133] width 207 height 9
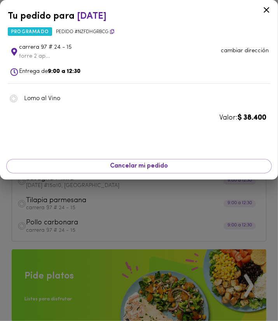
click at [69, 197] on div at bounding box center [139, 160] width 278 height 321
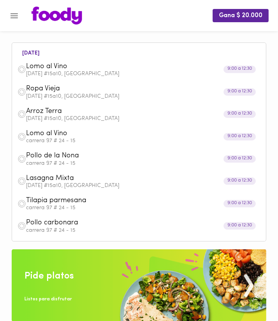
click at [74, 150] on div "Pollo de la [PERSON_NAME] 97 # 24 - 15" at bounding box center [139, 158] width 246 height 22
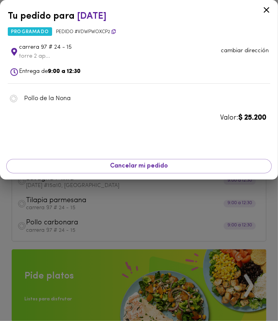
click at [79, 228] on div at bounding box center [139, 160] width 278 height 321
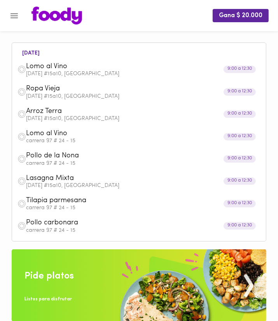
click at [70, 163] on p "carrera 97 # 24 - 15" at bounding box center [143, 163] width 235 height 5
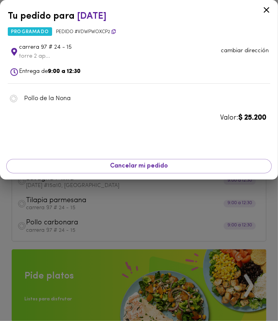
click at [264, 13] on icon at bounding box center [267, 10] width 10 height 10
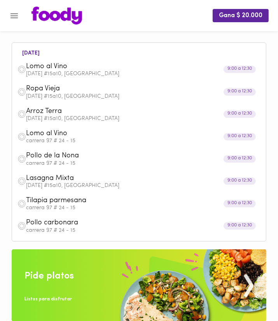
click at [99, 69] on span "Lomo al Vino" at bounding box center [129, 66] width 207 height 9
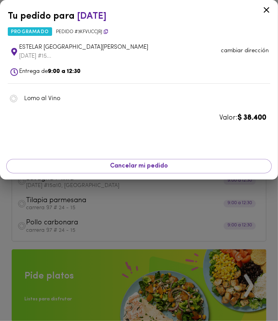
click at [46, 209] on div at bounding box center [139, 160] width 278 height 321
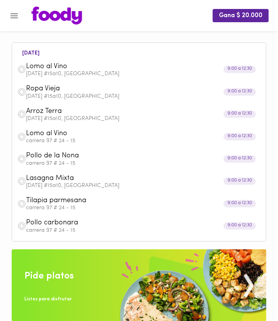
click at [81, 96] on p "[DATE] #15a10, [GEOGRAPHIC_DATA]" at bounding box center [143, 96] width 235 height 5
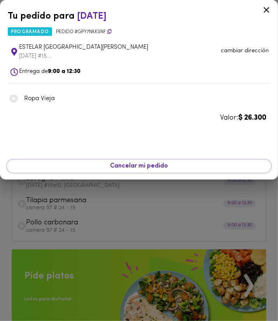
click at [65, 192] on div at bounding box center [139, 160] width 278 height 321
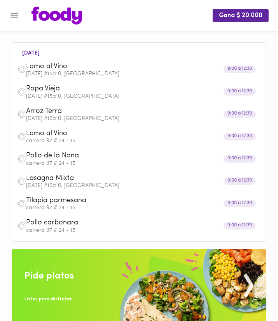
click at [72, 140] on p "carrera 97 # 24 - 15" at bounding box center [143, 140] width 235 height 5
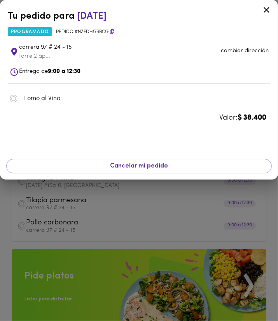
click at [56, 211] on div at bounding box center [139, 160] width 278 height 321
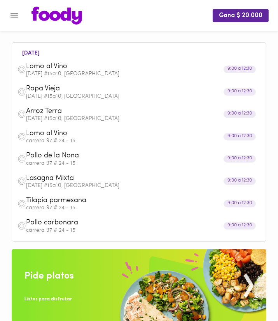
click at [64, 137] on span "Lomo al Vino" at bounding box center [129, 133] width 207 height 9
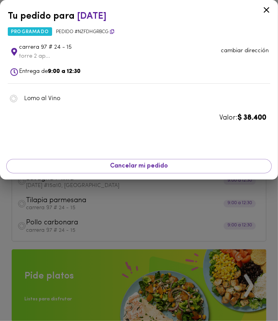
click at [60, 194] on div at bounding box center [139, 160] width 278 height 321
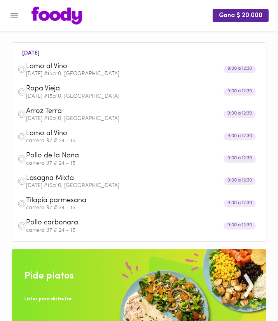
click at [63, 161] on p "carrera 97 # 24 - 15" at bounding box center [143, 163] width 235 height 5
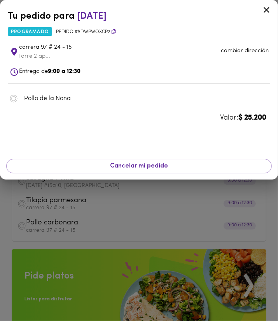
click at [56, 201] on div at bounding box center [139, 160] width 278 height 321
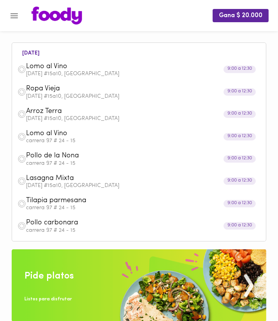
click at [75, 68] on span "Lomo al Vino" at bounding box center [129, 66] width 207 height 9
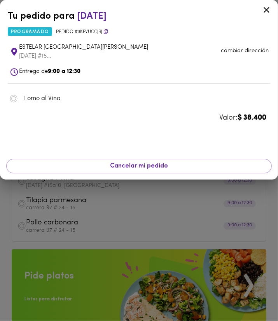
click at [37, 212] on div at bounding box center [139, 160] width 278 height 321
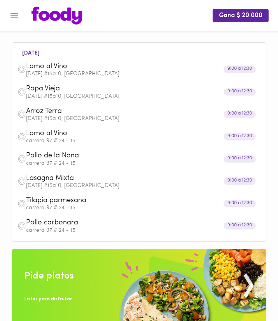
click at [72, 94] on p "[DATE] #15a10, [GEOGRAPHIC_DATA]" at bounding box center [143, 96] width 235 height 5
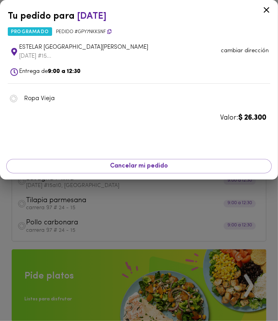
click at [51, 199] on div at bounding box center [139, 160] width 278 height 321
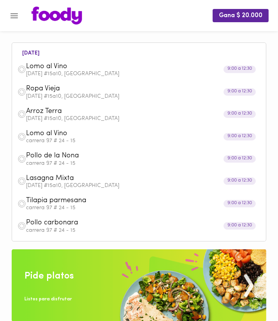
click at [63, 119] on p "[DATE] #15a10, [GEOGRAPHIC_DATA]" at bounding box center [143, 118] width 235 height 5
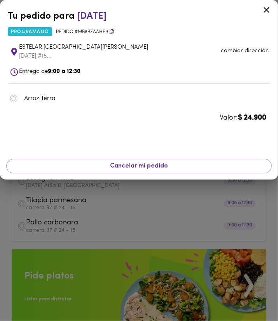
click at [51, 197] on div at bounding box center [139, 160] width 278 height 321
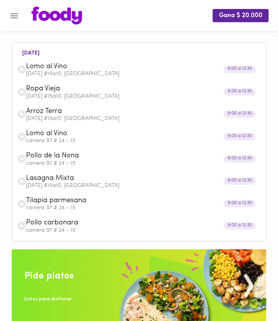
click at [65, 114] on span "Arroz Terra" at bounding box center [129, 111] width 207 height 9
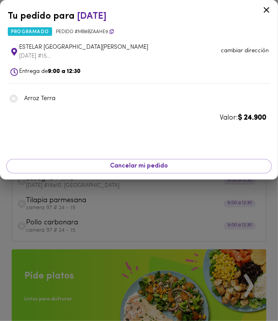
click at [56, 200] on div at bounding box center [139, 160] width 278 height 321
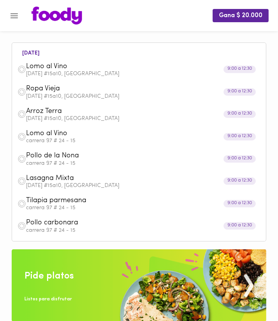
click at [60, 101] on div "[STREET_ADDRESS][DATE]" at bounding box center [139, 92] width 246 height 22
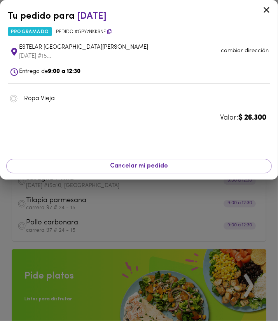
click at [59, 205] on div at bounding box center [139, 160] width 278 height 321
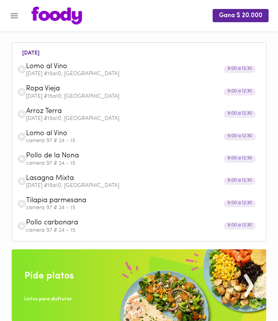
click at [63, 67] on span "Lomo al Vino" at bounding box center [129, 66] width 207 height 9
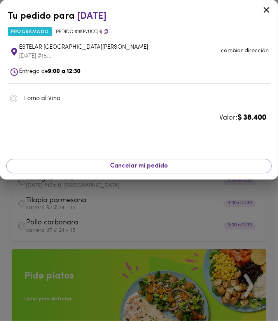
click at [62, 211] on div at bounding box center [139, 160] width 278 height 321
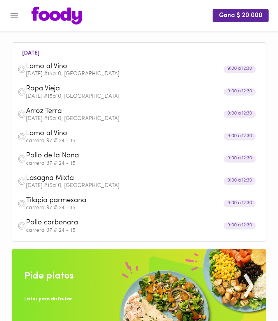
click at [66, 134] on span "Lomo al Vino" at bounding box center [129, 133] width 207 height 9
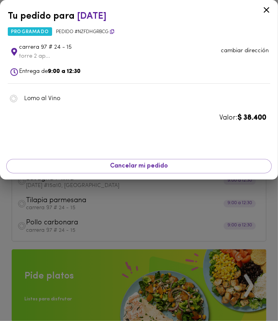
click at [65, 189] on div at bounding box center [139, 160] width 278 height 321
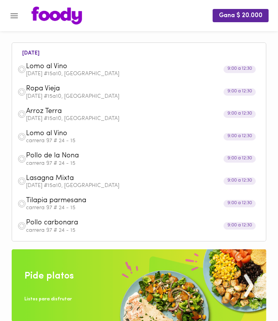
click at [63, 158] on span "Pollo de la Nona" at bounding box center [129, 155] width 207 height 9
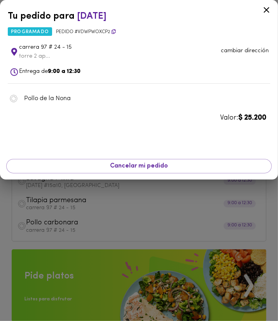
click at [55, 216] on div at bounding box center [139, 160] width 278 height 321
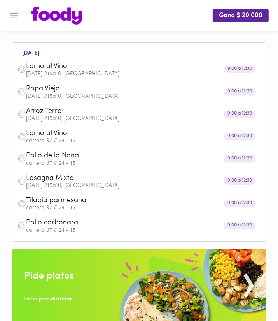
click at [54, 186] on p "[DATE] #15a10, [GEOGRAPHIC_DATA]" at bounding box center [143, 185] width 235 height 5
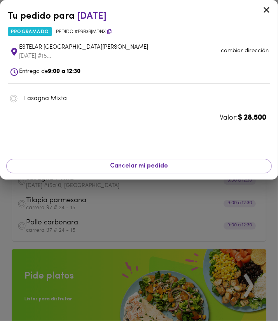
click at [58, 200] on div at bounding box center [139, 160] width 278 height 321
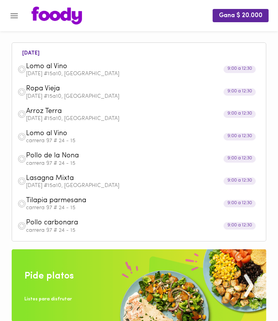
click at [58, 202] on span "Tilapia parmesana" at bounding box center [129, 200] width 207 height 9
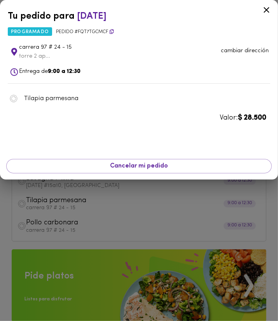
click at [58, 202] on div at bounding box center [139, 160] width 278 height 321
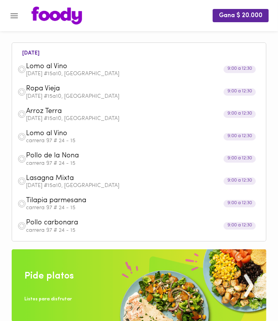
click at [55, 220] on span "Pollo carbonara" at bounding box center [129, 222] width 207 height 9
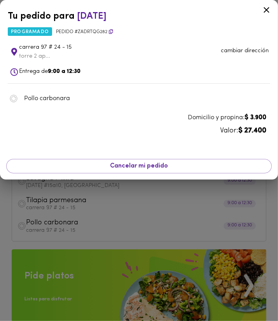
click at [56, 211] on div at bounding box center [139, 160] width 278 height 321
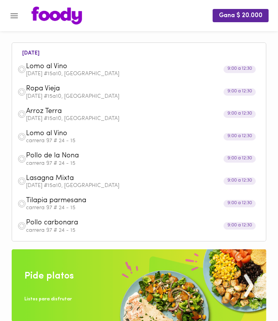
click at [64, 181] on span "Lasagna Mixta" at bounding box center [129, 178] width 207 height 9
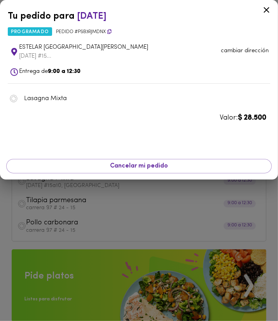
click at [77, 210] on div at bounding box center [139, 160] width 278 height 321
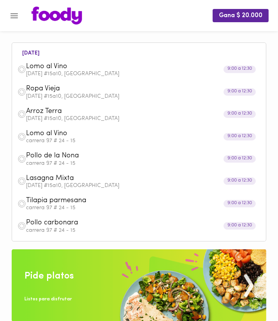
click at [67, 222] on span "Pollo carbonara" at bounding box center [129, 222] width 207 height 9
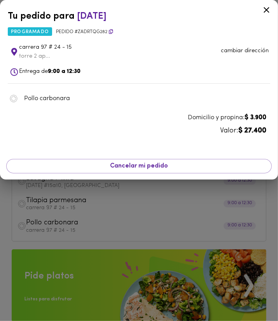
click at [63, 230] on div at bounding box center [139, 160] width 278 height 321
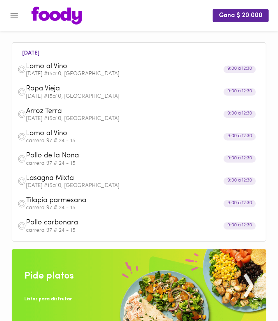
click at [56, 205] on p "carrera 97 # 24 - 15" at bounding box center [143, 207] width 235 height 5
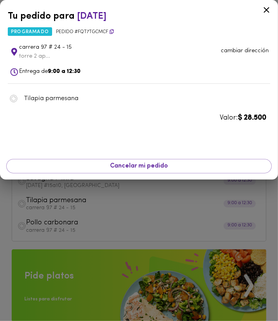
click at [63, 219] on div at bounding box center [139, 160] width 278 height 321
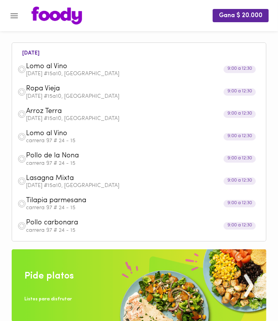
click at [69, 175] on span "Lasagna Mixta" at bounding box center [129, 178] width 207 height 9
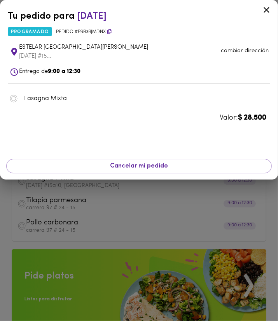
click at [72, 213] on div at bounding box center [139, 160] width 278 height 321
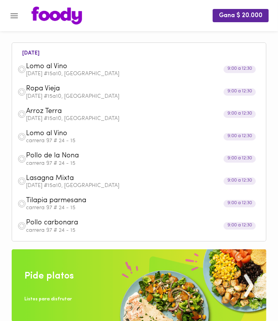
click at [74, 153] on span "Pollo de la Nona" at bounding box center [129, 155] width 207 height 9
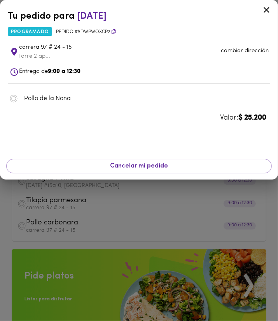
click at [77, 198] on div at bounding box center [139, 160] width 278 height 321
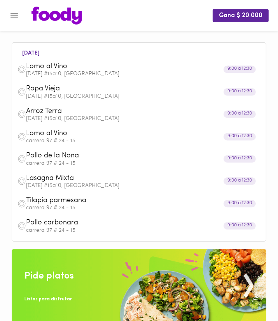
click at [39, 116] on p "[DATE] #15a10, [GEOGRAPHIC_DATA]" at bounding box center [143, 118] width 235 height 5
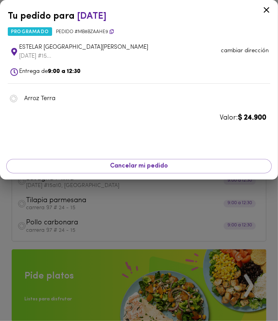
click at [19, 192] on div at bounding box center [139, 160] width 278 height 321
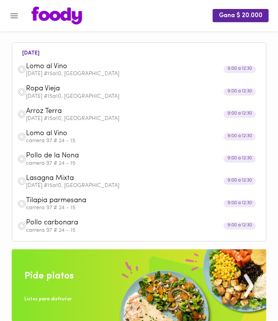
click at [41, 218] on div "Pollo carbonara carrera 97 # 24 - 15" at bounding box center [139, 225] width 246 height 22
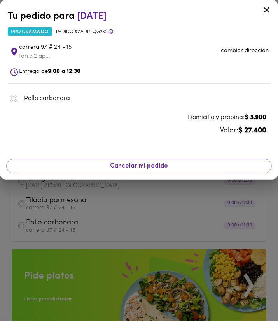
click at [53, 233] on div at bounding box center [139, 160] width 278 height 321
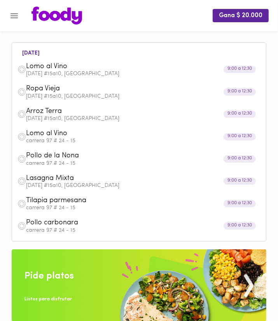
click at [52, 230] on p "carrera 97 # 24 - 15" at bounding box center [143, 230] width 235 height 5
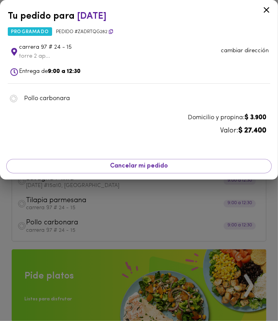
click at [226, 48] on p "cambiar dirección" at bounding box center [245, 51] width 48 height 8
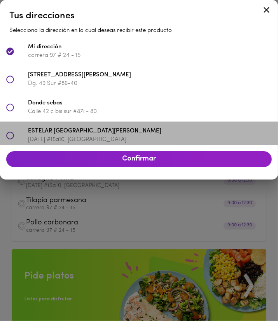
click at [88, 133] on span "ESTELAR [GEOGRAPHIC_DATA][PERSON_NAME]" at bounding box center [150, 131] width 244 height 9
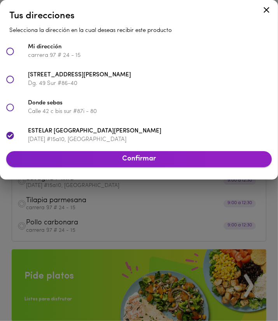
click at [118, 165] on button "Confirmar" at bounding box center [139, 159] width 266 height 16
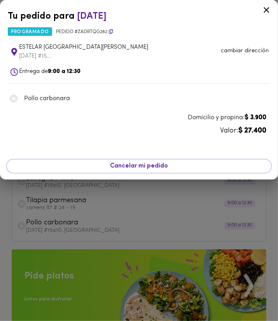
click at [265, 5] on icon at bounding box center [267, 10] width 10 height 10
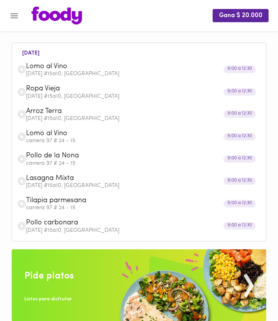
click at [205, 113] on span "Arroz Terra" at bounding box center [129, 111] width 207 height 9
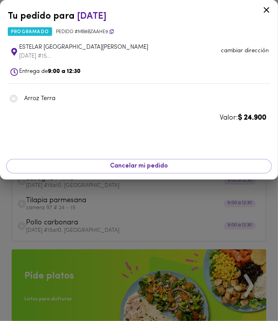
click at [229, 54] on p "cambiar dirección" at bounding box center [245, 51] width 48 height 8
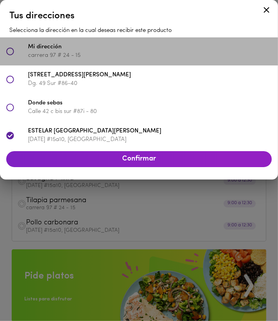
click at [116, 53] on p "carrera 97 # 24 - 15" at bounding box center [150, 55] width 244 height 8
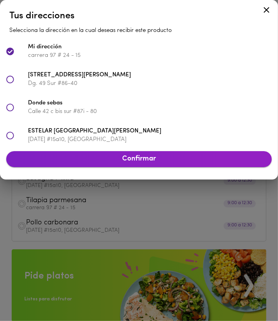
click at [122, 158] on span "Confirmar" at bounding box center [138, 159] width 253 height 9
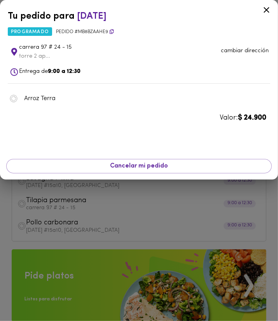
click at [125, 243] on div at bounding box center [139, 160] width 278 height 321
